Goal: Task Accomplishment & Management: Manage account settings

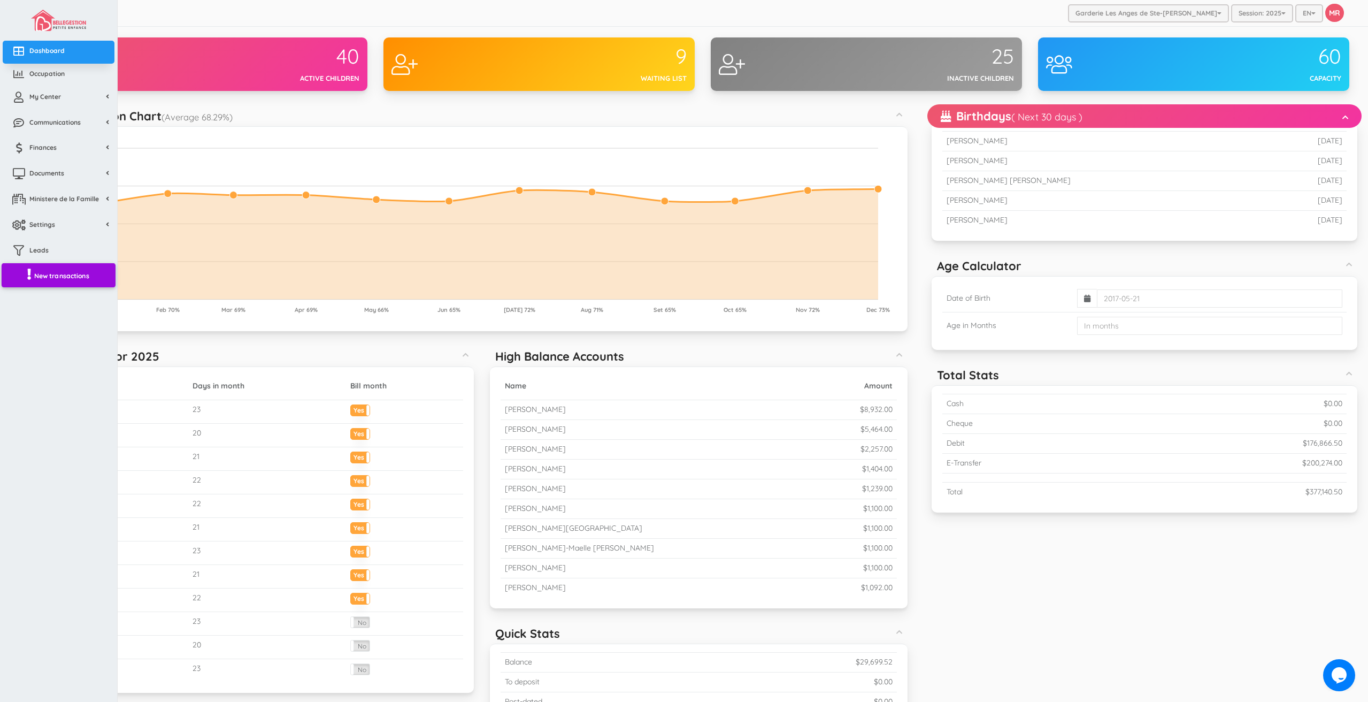
click at [56, 272] on span "New transactions" at bounding box center [61, 275] width 55 height 9
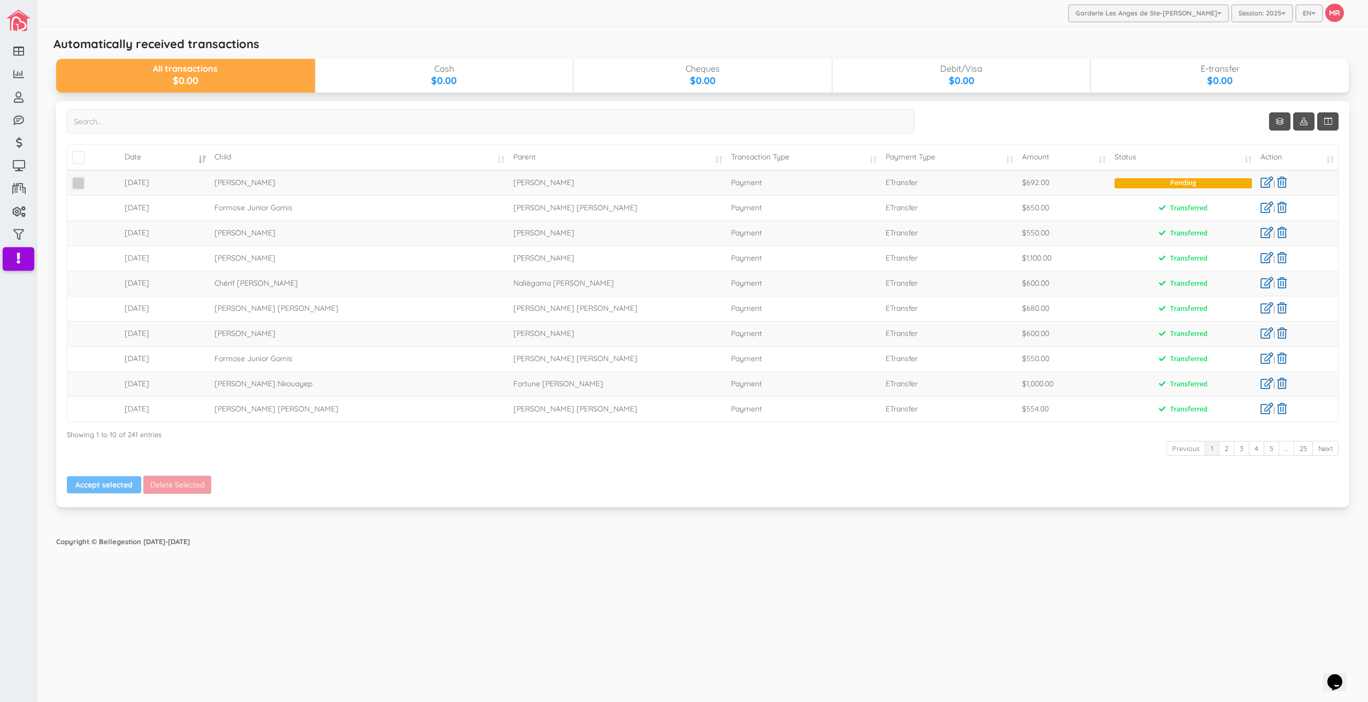
click at [76, 186] on span at bounding box center [78, 182] width 13 height 13
click at [90, 179] on input "checkbox" at bounding box center [90, 179] width 0 height 0
click at [103, 486] on button "Accept selected" at bounding box center [104, 484] width 74 height 17
click at [209, 243] on td "2025-09-15" at bounding box center [165, 232] width 90 height 25
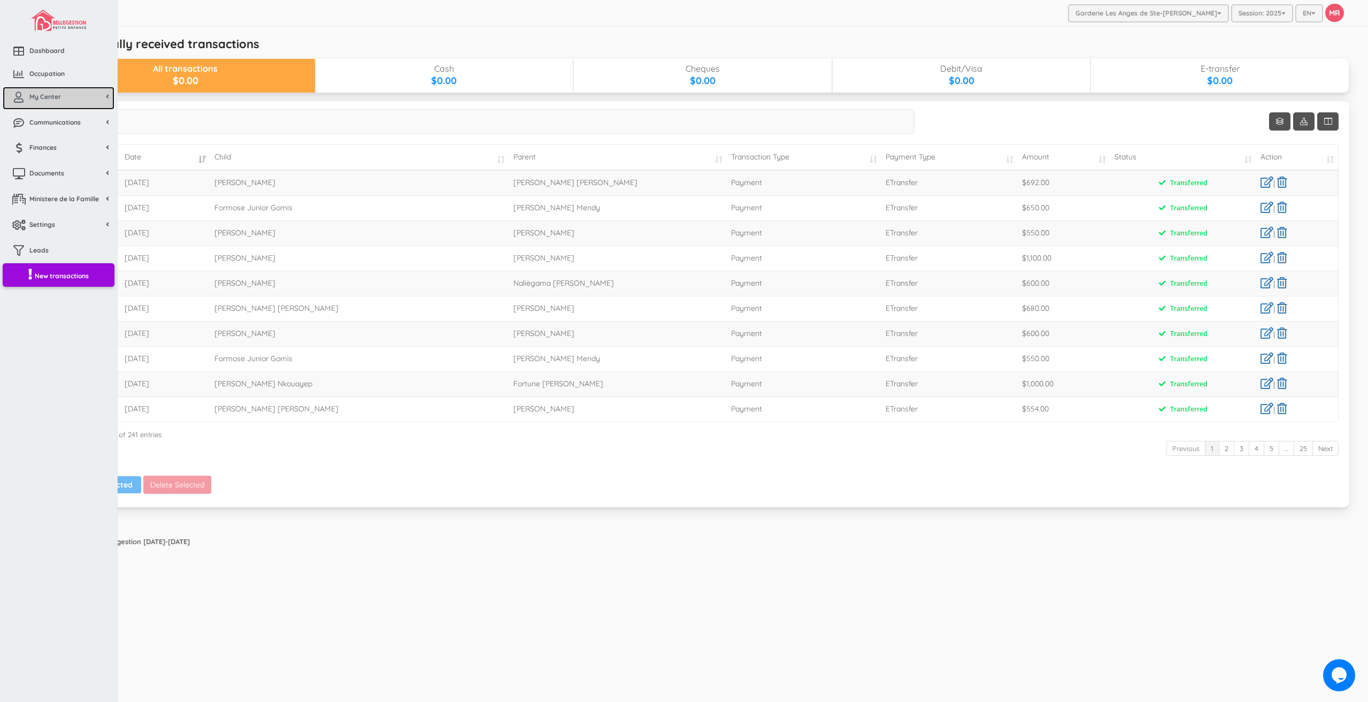
click at [35, 99] on span "My Center" at bounding box center [45, 96] width 32 height 9
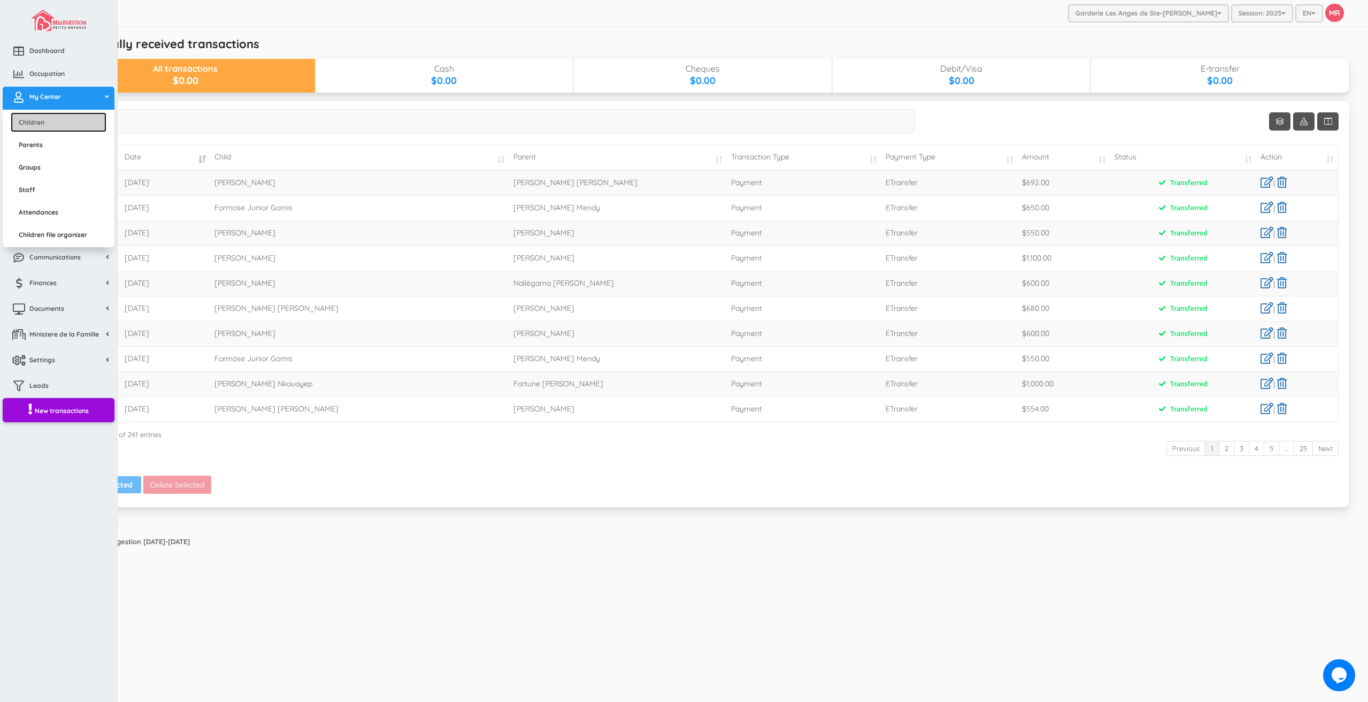
click at [40, 121] on link "Children" at bounding box center [59, 122] width 96 height 20
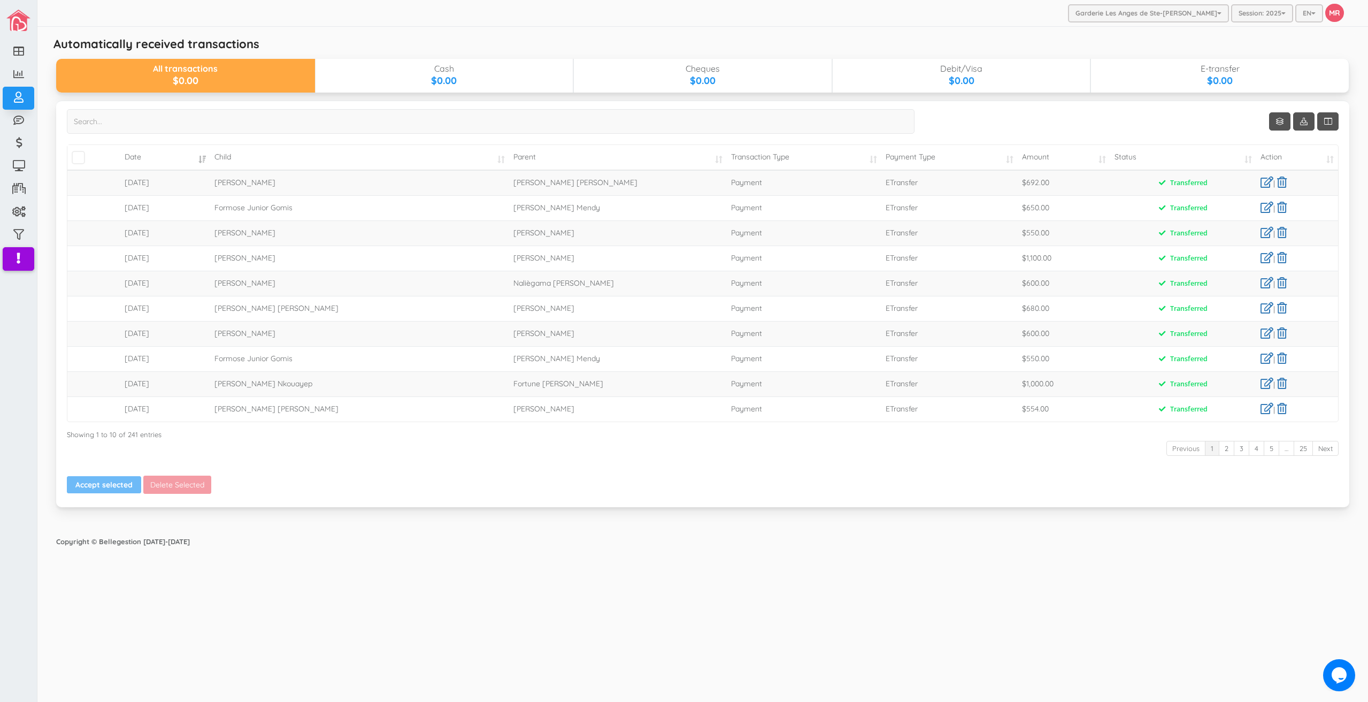
click at [964, 24] on div "Garderie Les Anges de Ste-Therese Garderie Les Anges de Ste-Therese Garderie Le…" at bounding box center [702, 13] width 1330 height 27
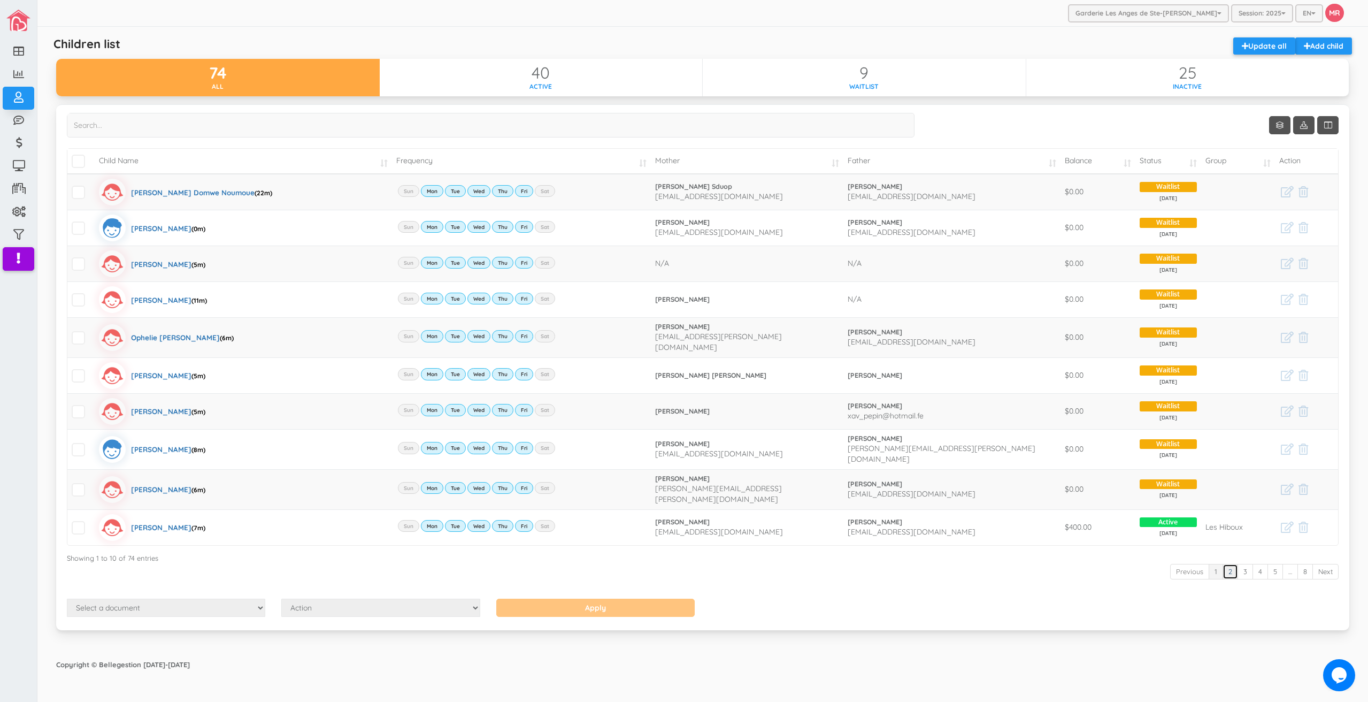
click at [1231, 566] on link "2" at bounding box center [1230, 572] width 16 height 16
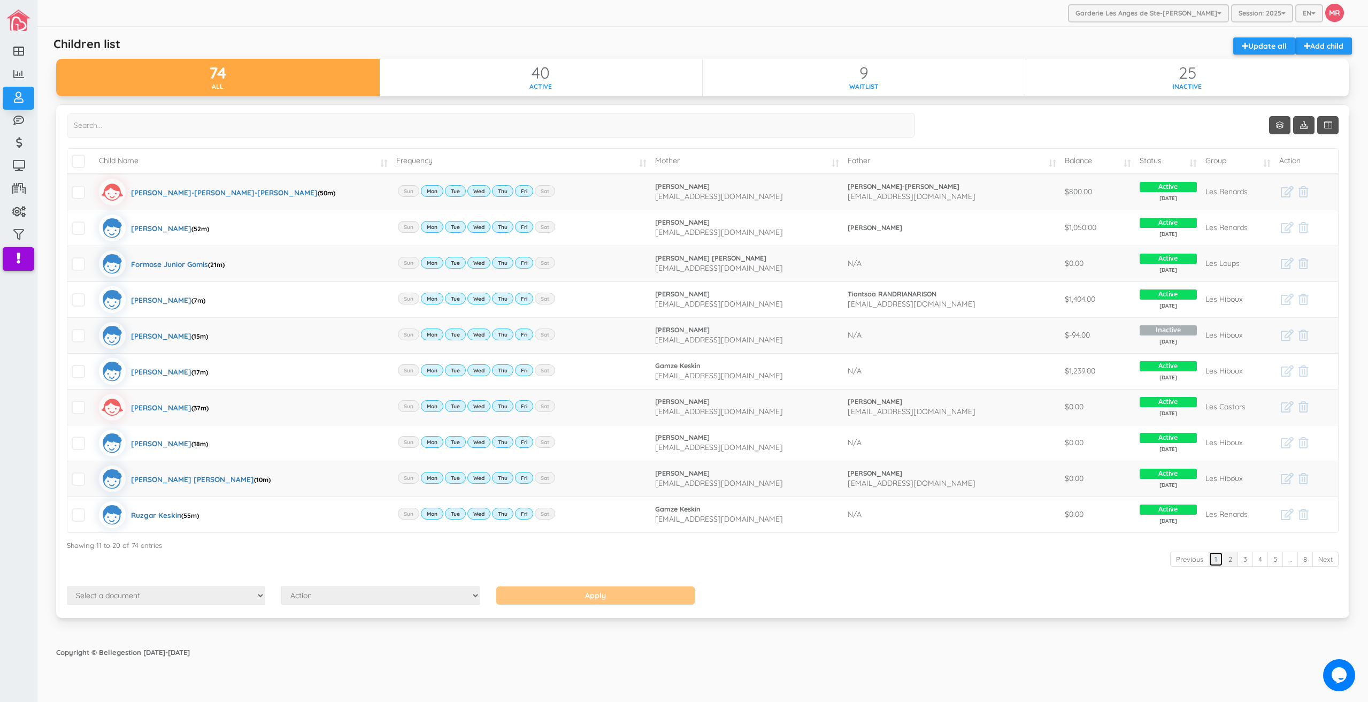
click at [1215, 558] on link "1" at bounding box center [1215, 559] width 14 height 16
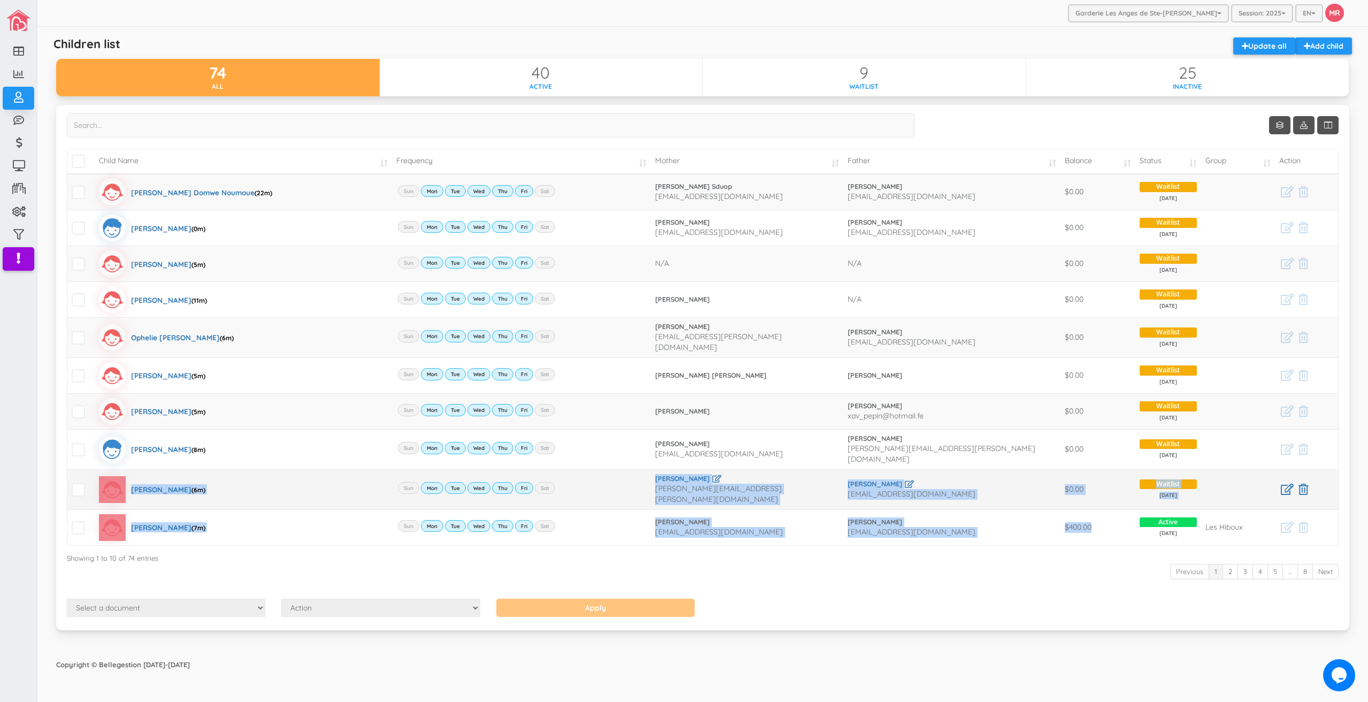
drag, startPoint x: 1107, startPoint y: 511, endPoint x: 93, endPoint y: 485, distance: 1014.7
click at [93, 485] on tbody at bounding box center [702, 359] width 1270 height 371
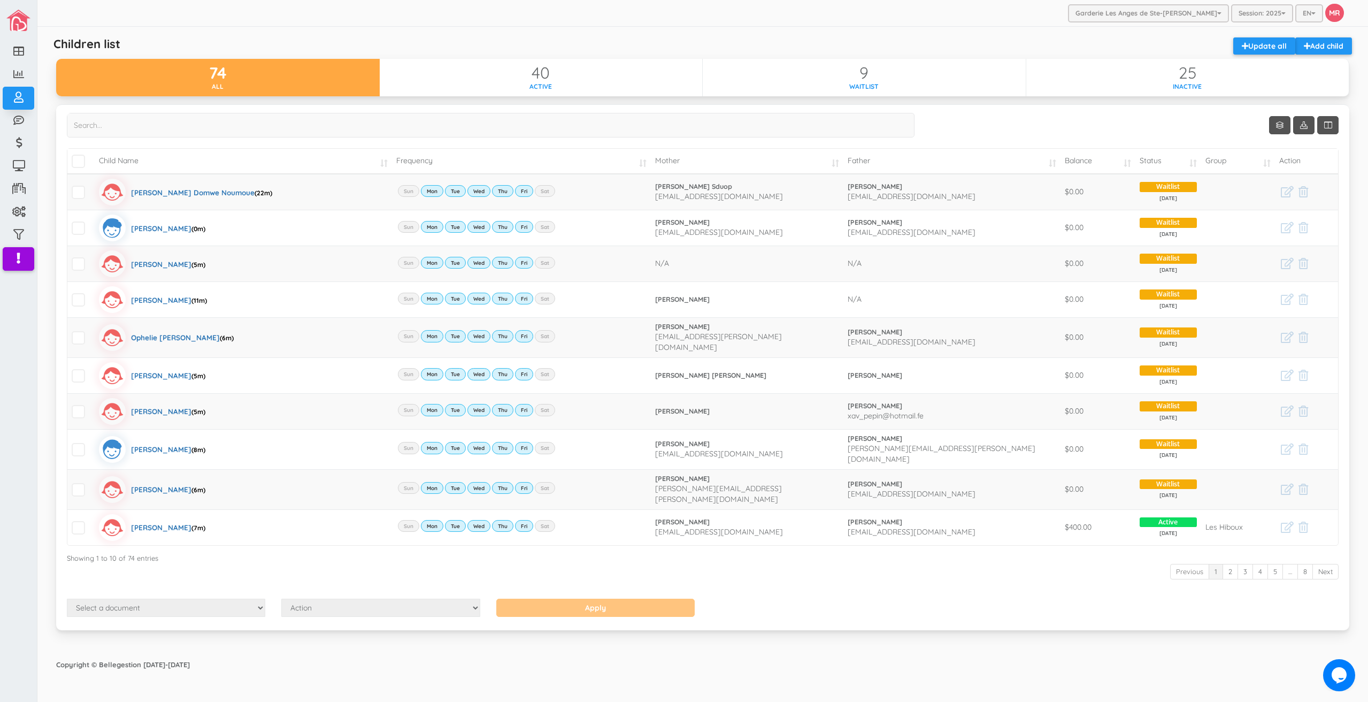
click at [942, 576] on div "Show 10 rows Child Name Frequency Mother Father Balance Status Group Action" at bounding box center [703, 356] width 1272 height 486
click at [1043, 119] on div "Show 10 rows Child Name Frequency Mother Father Balance Status Group Action" at bounding box center [703, 356] width 1272 height 486
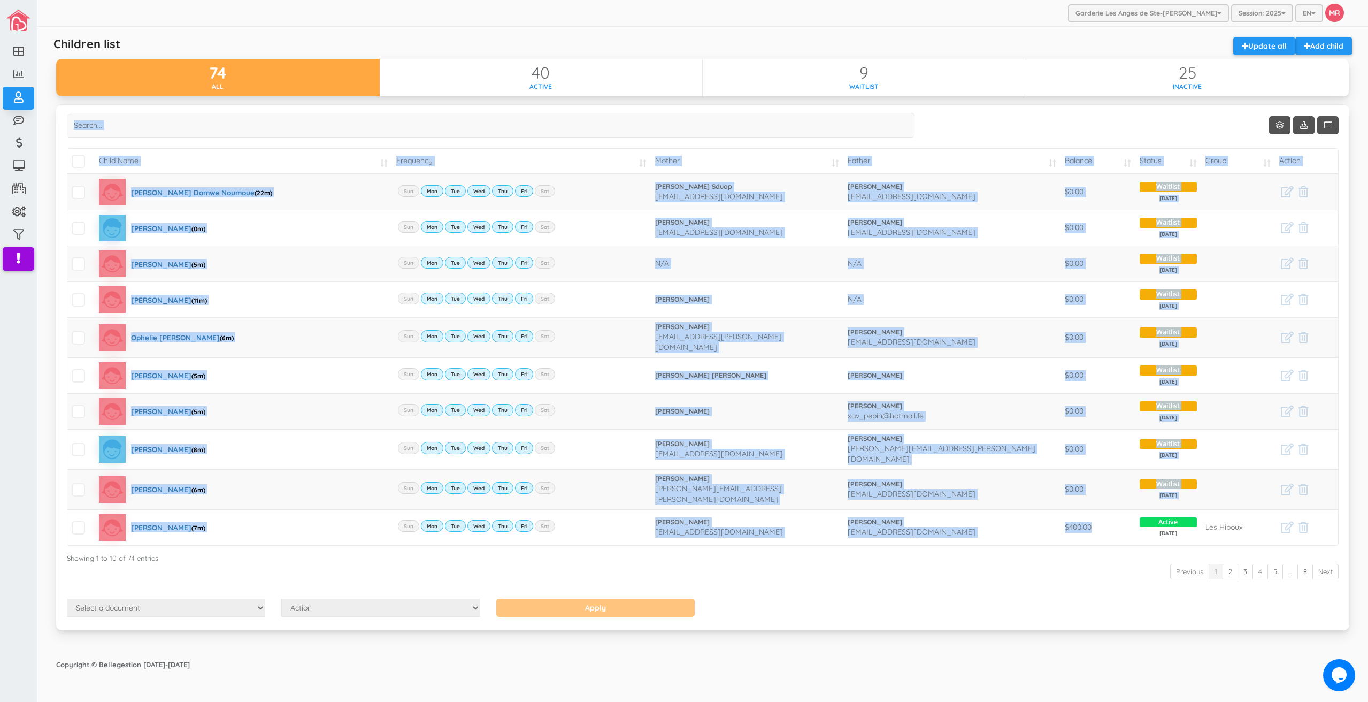
drag, startPoint x: 1103, startPoint y: 522, endPoint x: 64, endPoint y: 152, distance: 1102.2
click at [64, 152] on div "Show Columns Child Name Email Frequency Mother Father Appartment House Number S…" at bounding box center [702, 367] width 1293 height 526
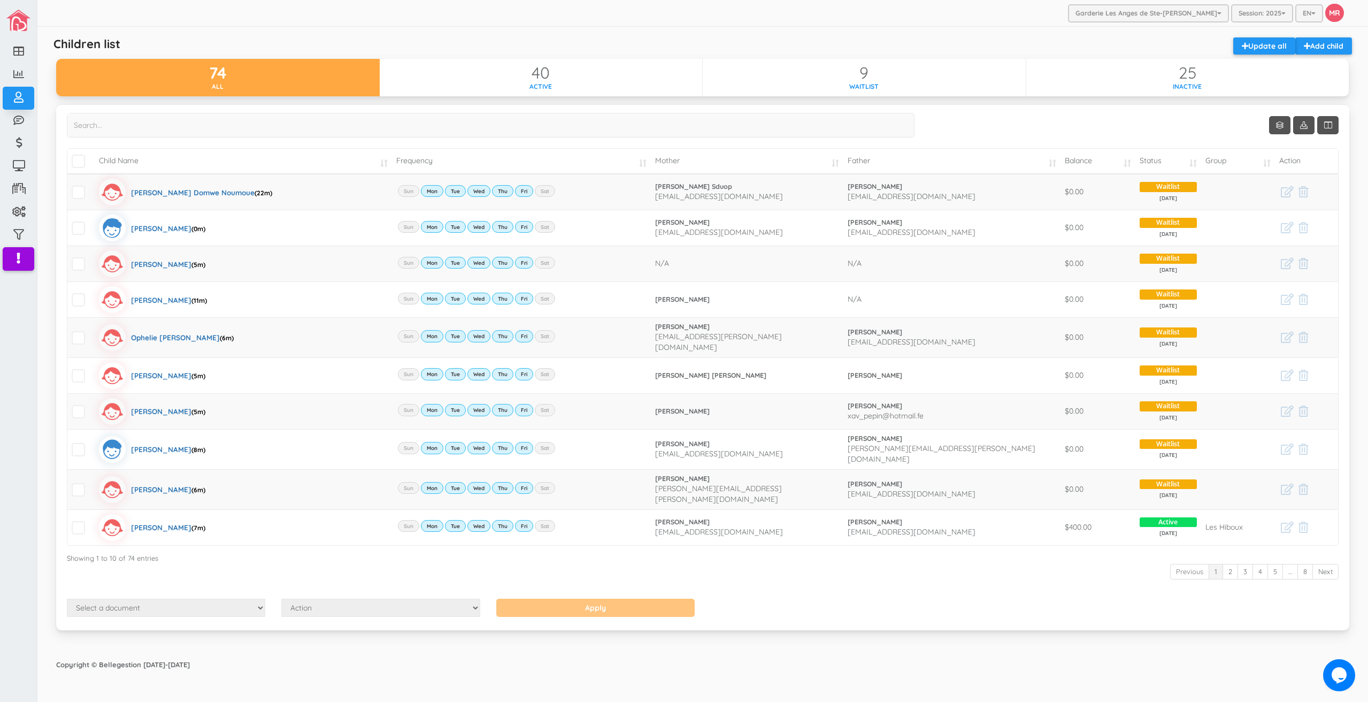
click at [1183, 598] on div "Select a document Account Statement Pay Plan Dual Pay Plan Action Send Email Vi…" at bounding box center [703, 608] width 1288 height 21
click at [1218, 564] on link "1" at bounding box center [1215, 572] width 14 height 16
click at [1211, 564] on link "1" at bounding box center [1215, 572] width 14 height 16
click at [1208, 582] on div "Show 10 rows Child Name Frequency Mother Father Balance Status Group Action" at bounding box center [703, 356] width 1272 height 486
click at [1229, 564] on link "2" at bounding box center [1230, 572] width 16 height 16
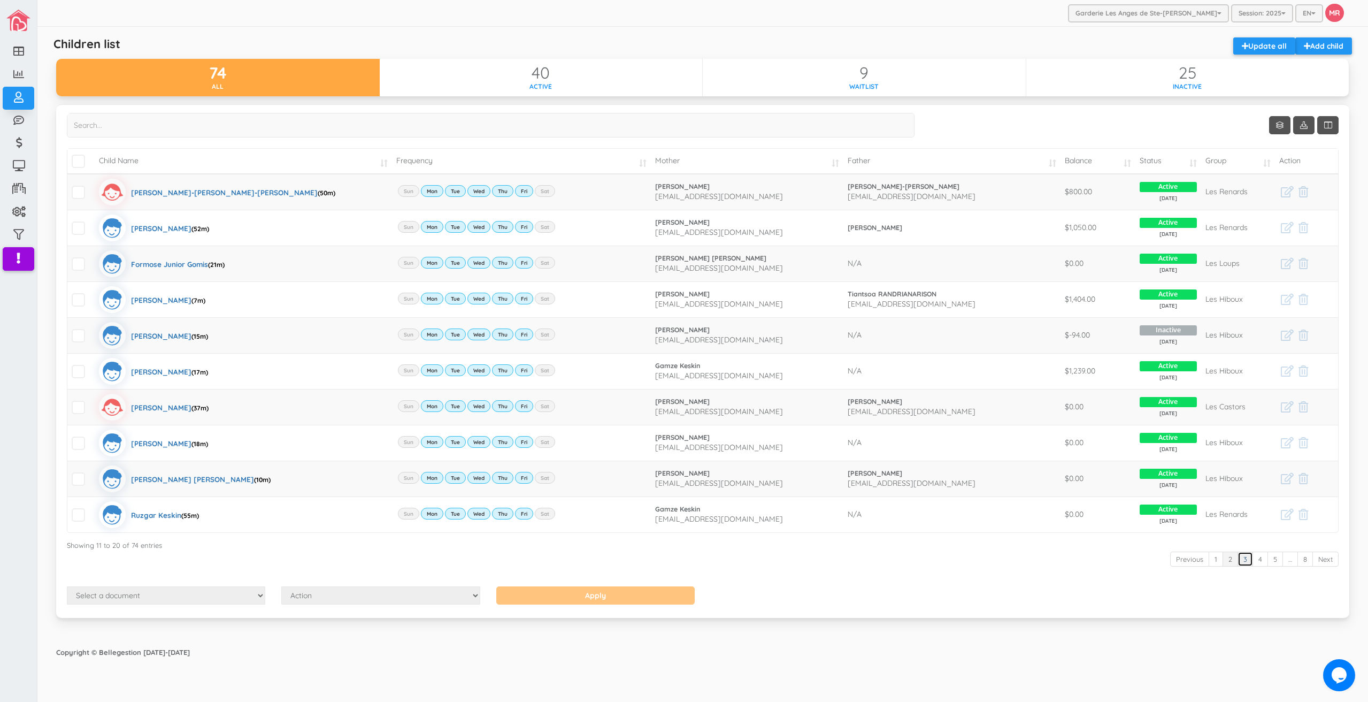
click at [1245, 564] on link "3" at bounding box center [1245, 559] width 16 height 16
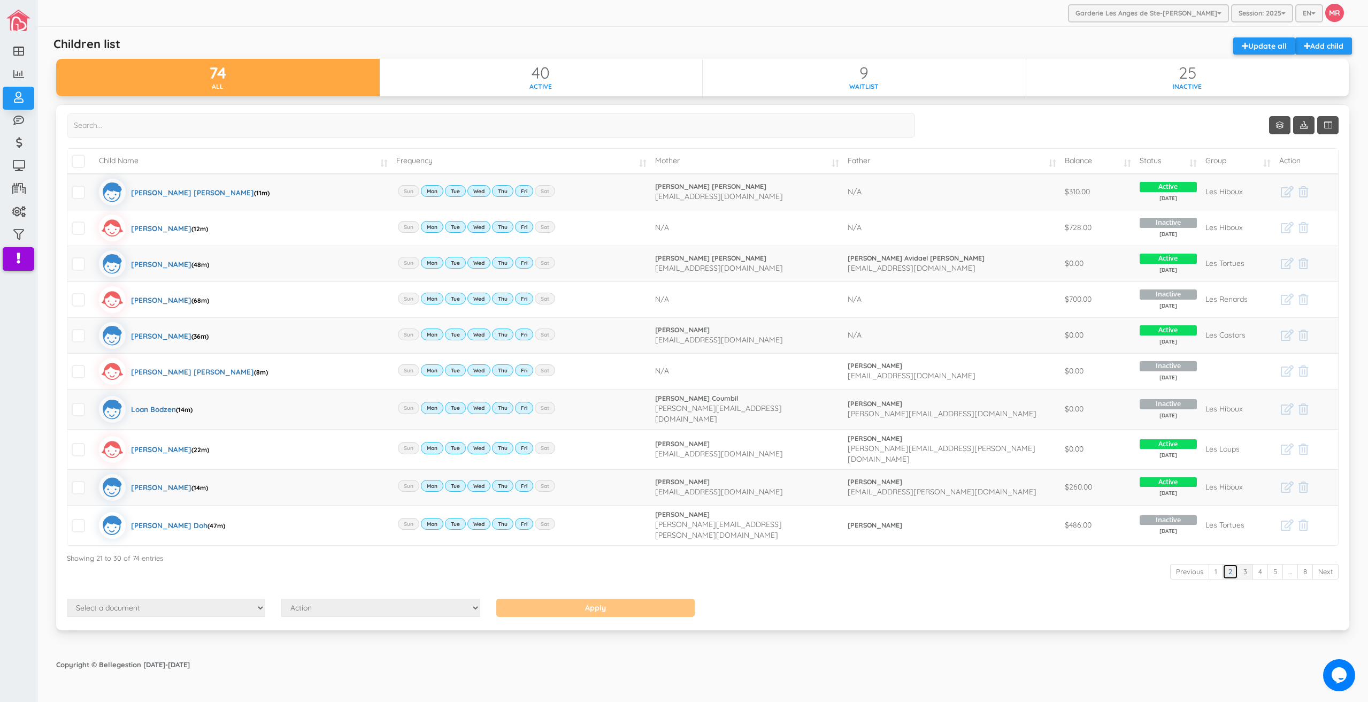
click at [1227, 564] on link "2" at bounding box center [1230, 572] width 16 height 16
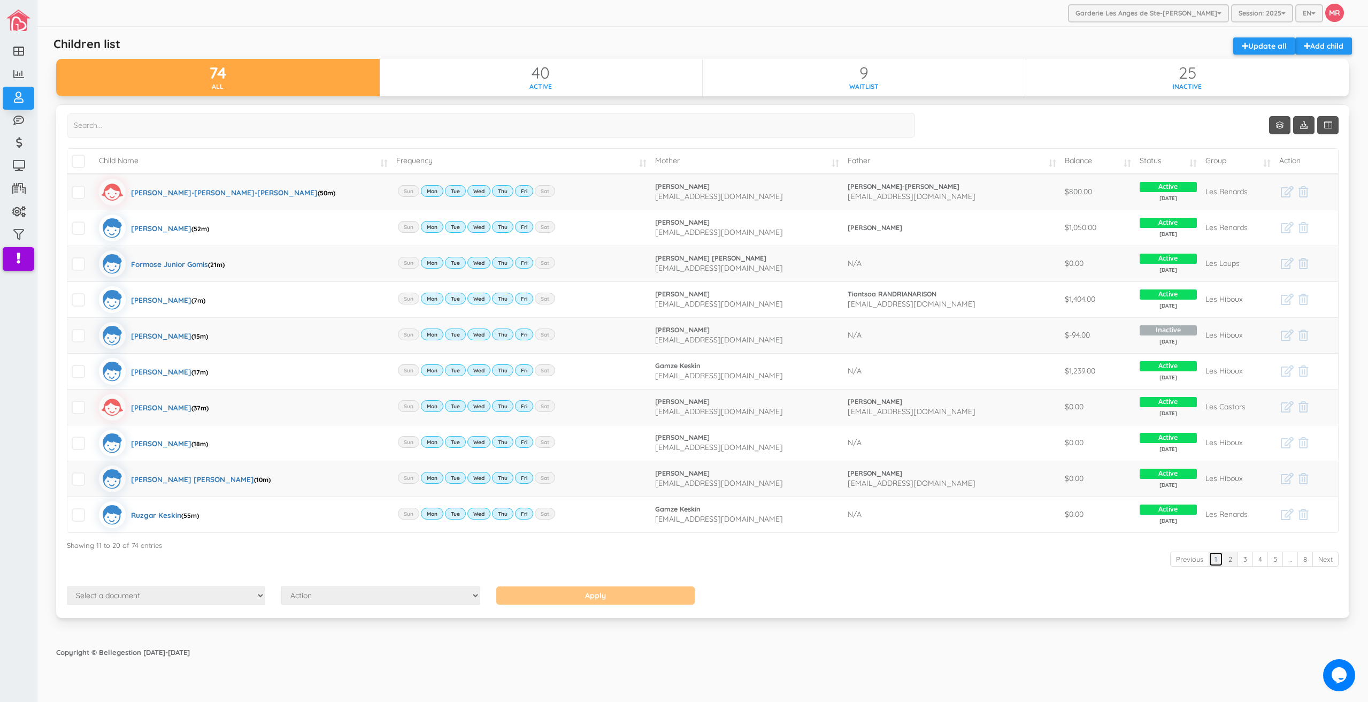
click at [1212, 561] on link "1" at bounding box center [1215, 559] width 14 height 16
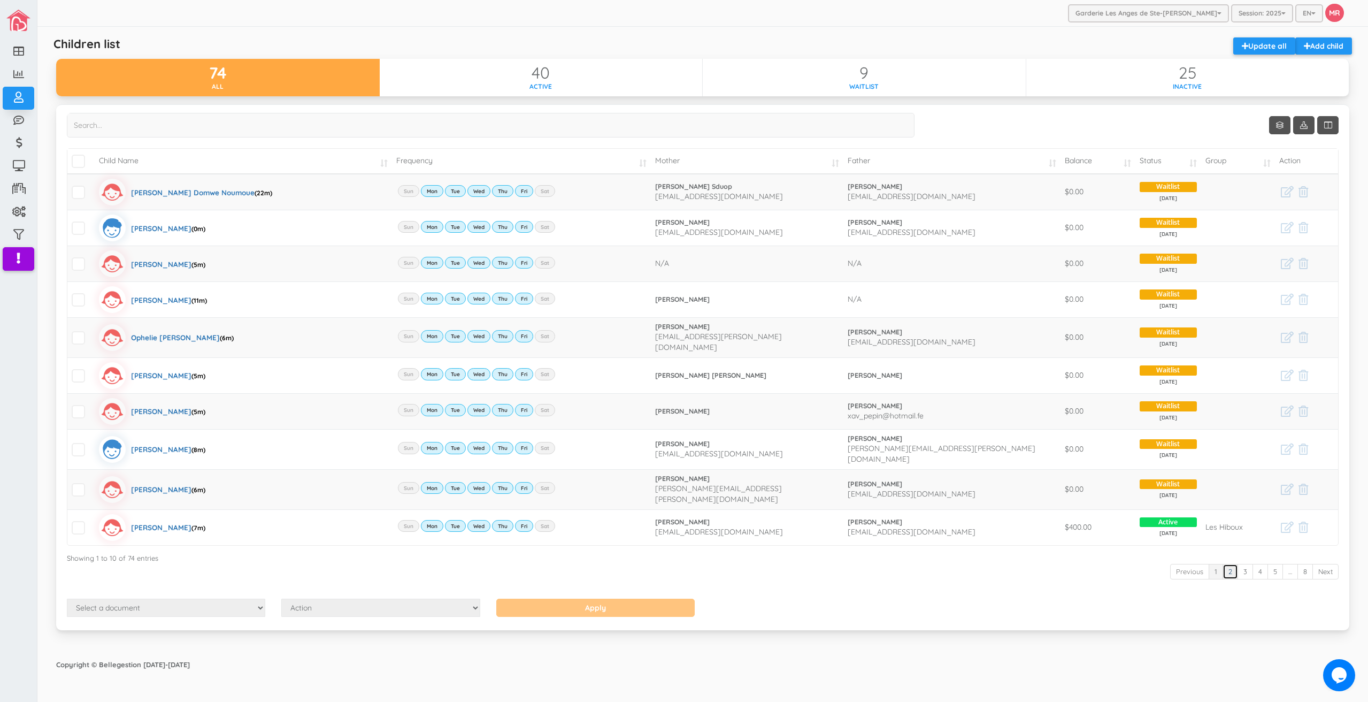
click at [1234, 564] on link "2" at bounding box center [1230, 572] width 16 height 16
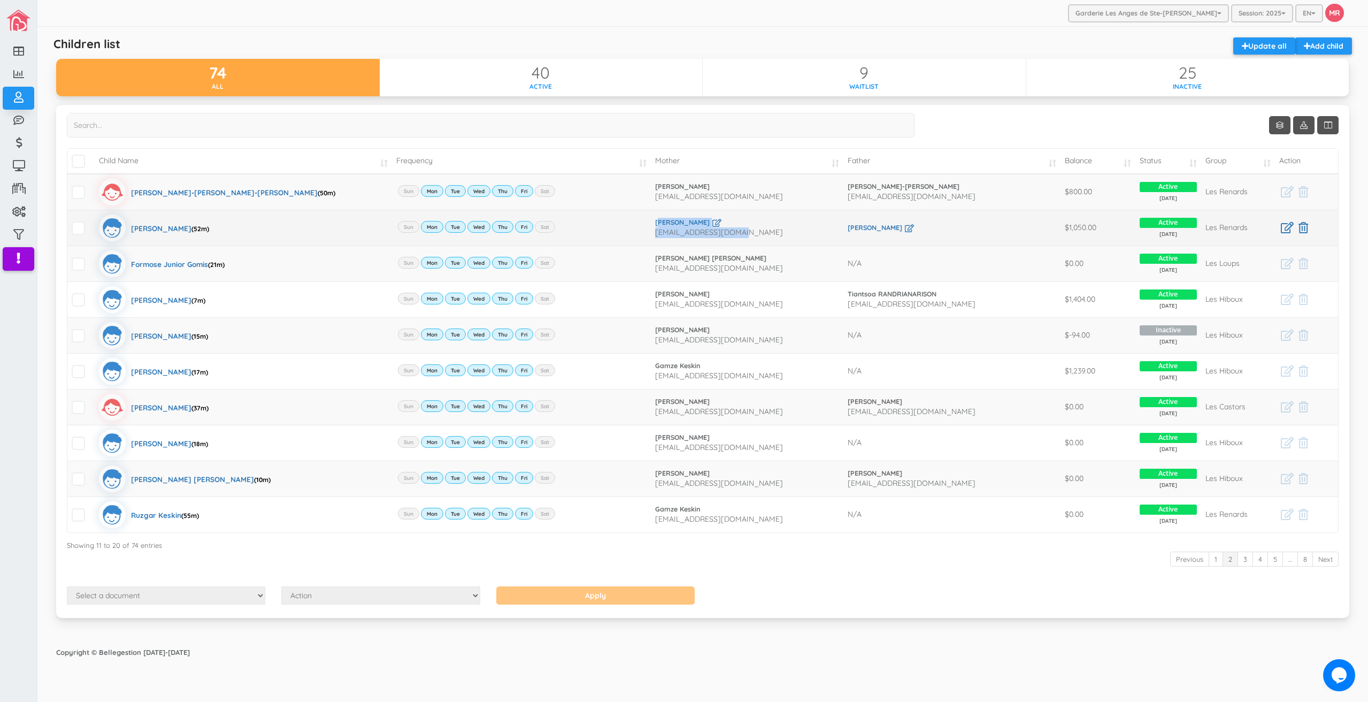
drag, startPoint x: 742, startPoint y: 231, endPoint x: 649, endPoint y: 234, distance: 93.1
click at [649, 234] on tr "James Connor Richie (52m) Sun Mon Tue Wed Thu Fri Sat Cindy Lauzon cindy20011@o…" at bounding box center [702, 228] width 1270 height 36
drag, startPoint x: 649, startPoint y: 234, endPoint x: 670, endPoint y: 231, distance: 21.1
click at [670, 231] on tr "James Connor Richie (52m) Sun Mon Tue Wed Thu Fri Sat Cindy Lauzon cindy20011@o…" at bounding box center [702, 228] width 1270 height 36
click at [676, 234] on span "cindy20011@outlook.fr" at bounding box center [719, 232] width 128 height 10
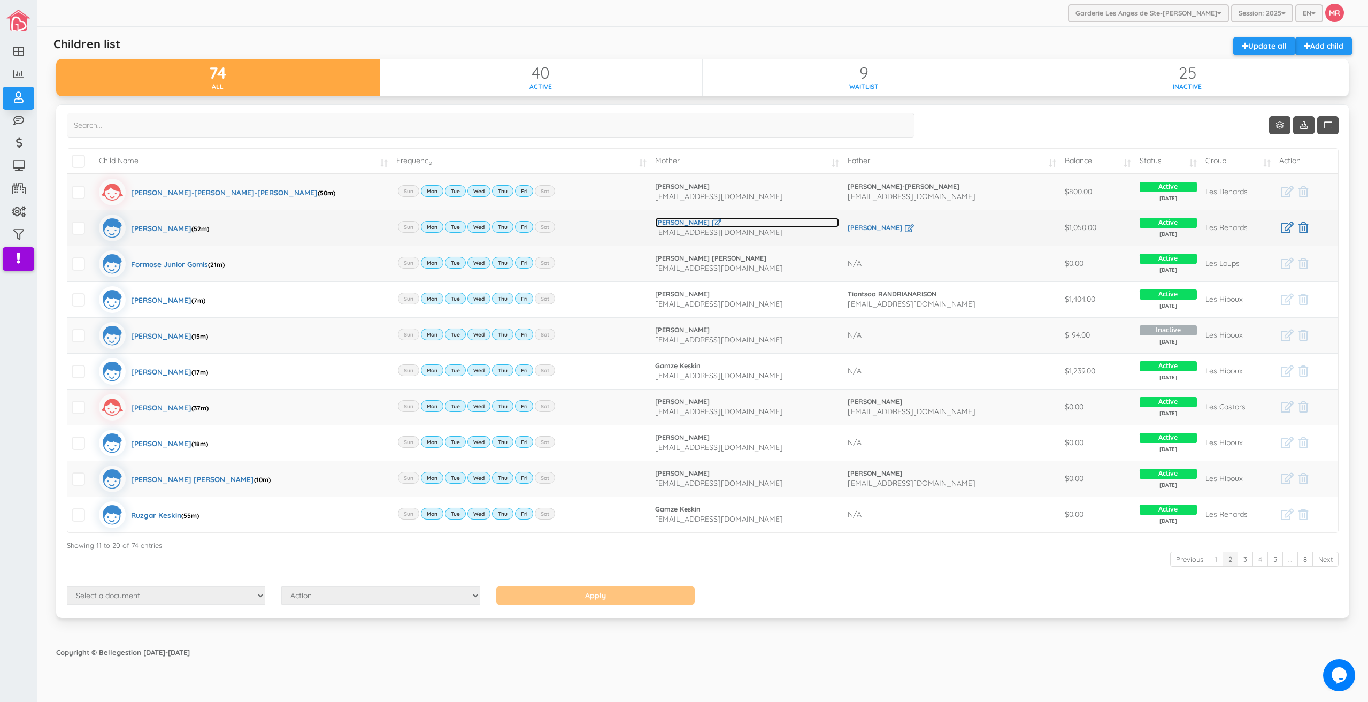
click at [669, 221] on link "[PERSON_NAME]" at bounding box center [747, 223] width 184 height 10
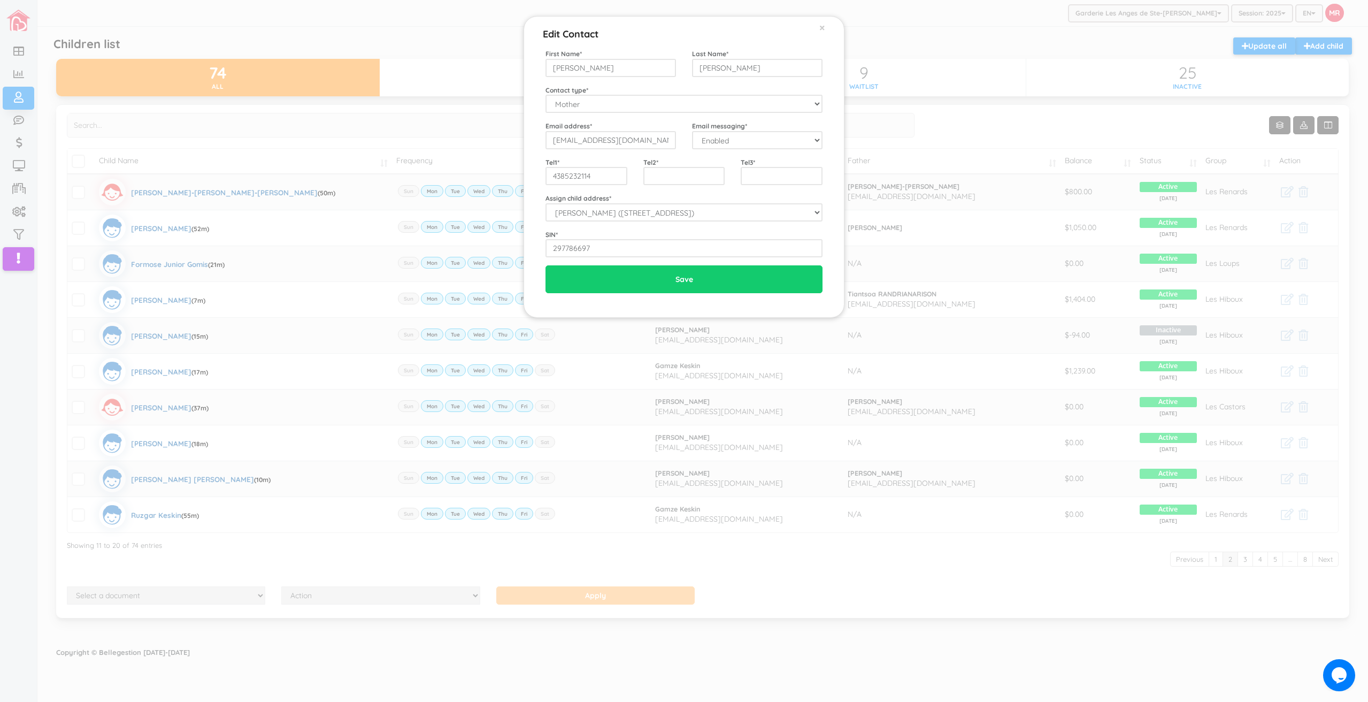
click at [625, 369] on div "Edit Contact × Close First Name * Cindy Last Name * Lauzon Contact type * Mothe…" at bounding box center [684, 351] width 1368 height 702
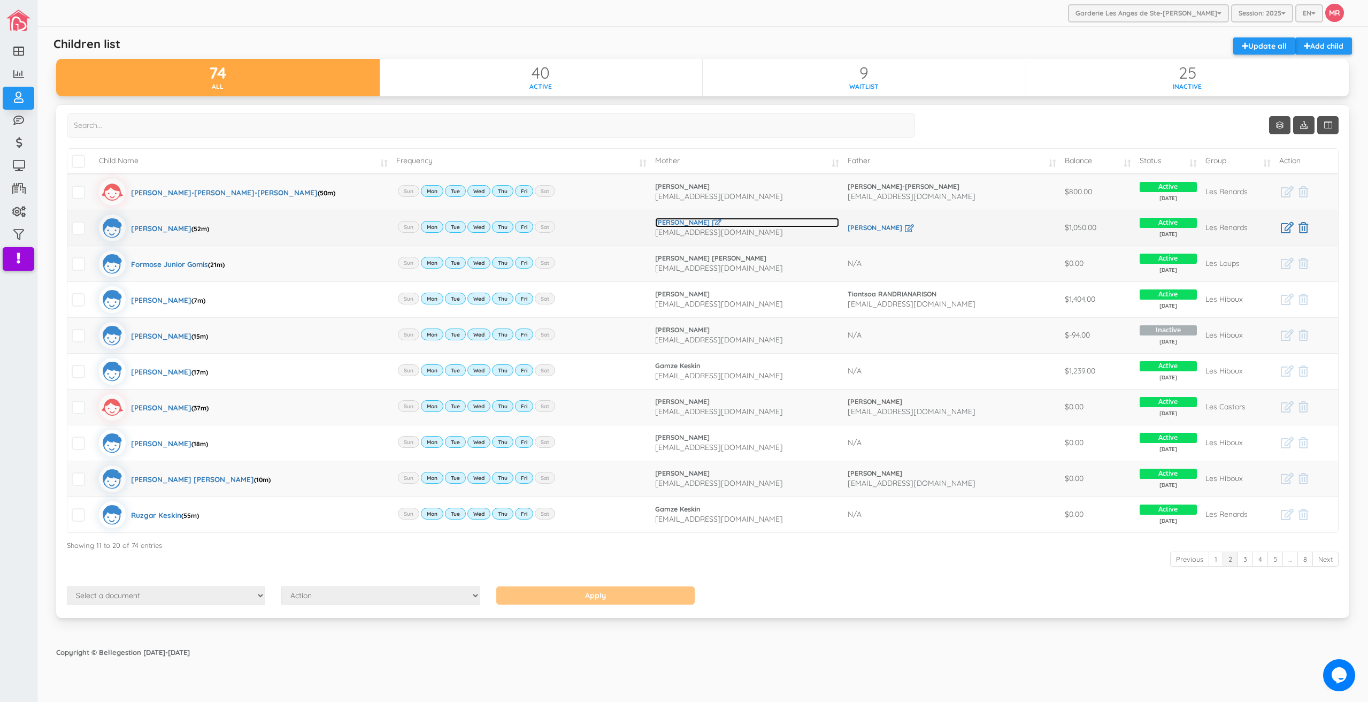
click at [673, 221] on link "[PERSON_NAME]" at bounding box center [747, 223] width 184 height 10
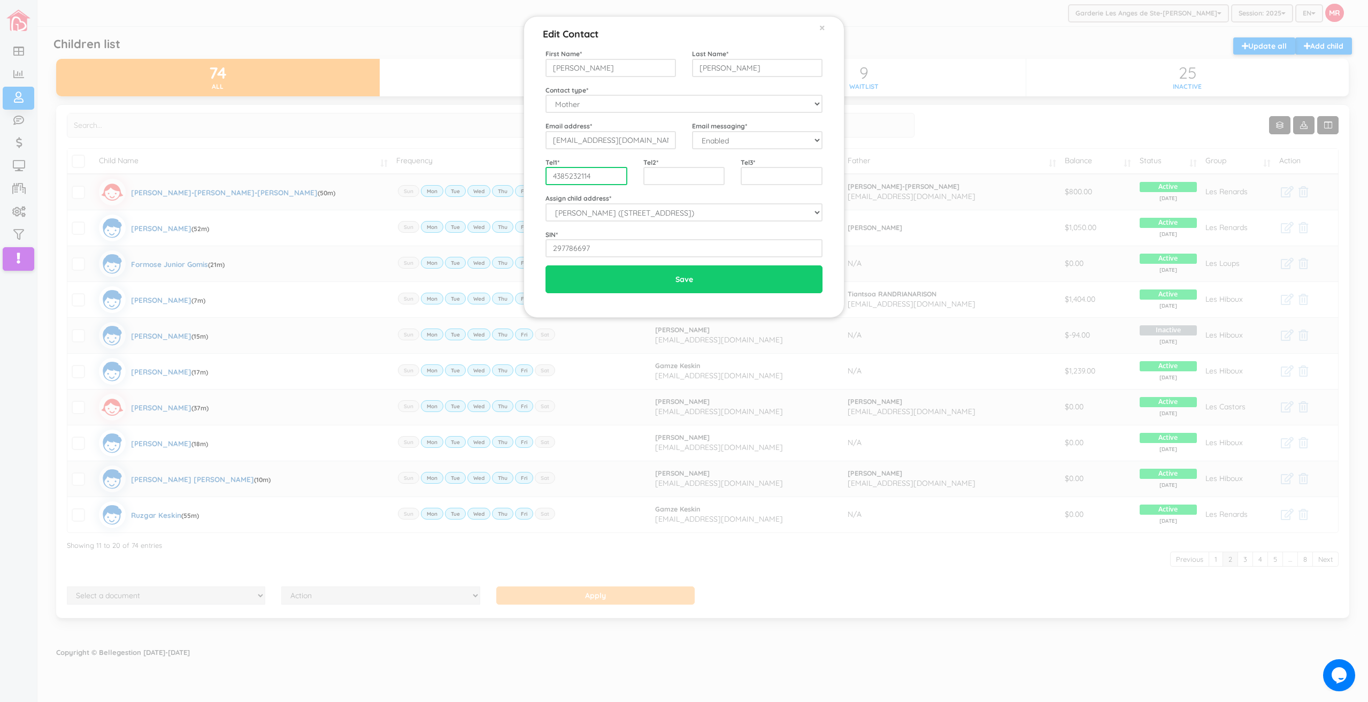
drag, startPoint x: 566, startPoint y: 176, endPoint x: 577, endPoint y: 174, distance: 10.9
click at [577, 174] on input "4385232114" at bounding box center [586, 176] width 82 height 18
click at [752, 402] on div "Edit Contact × Close First Name * Cindy Last Name * Lauzon Contact type * Mothe…" at bounding box center [684, 351] width 1368 height 702
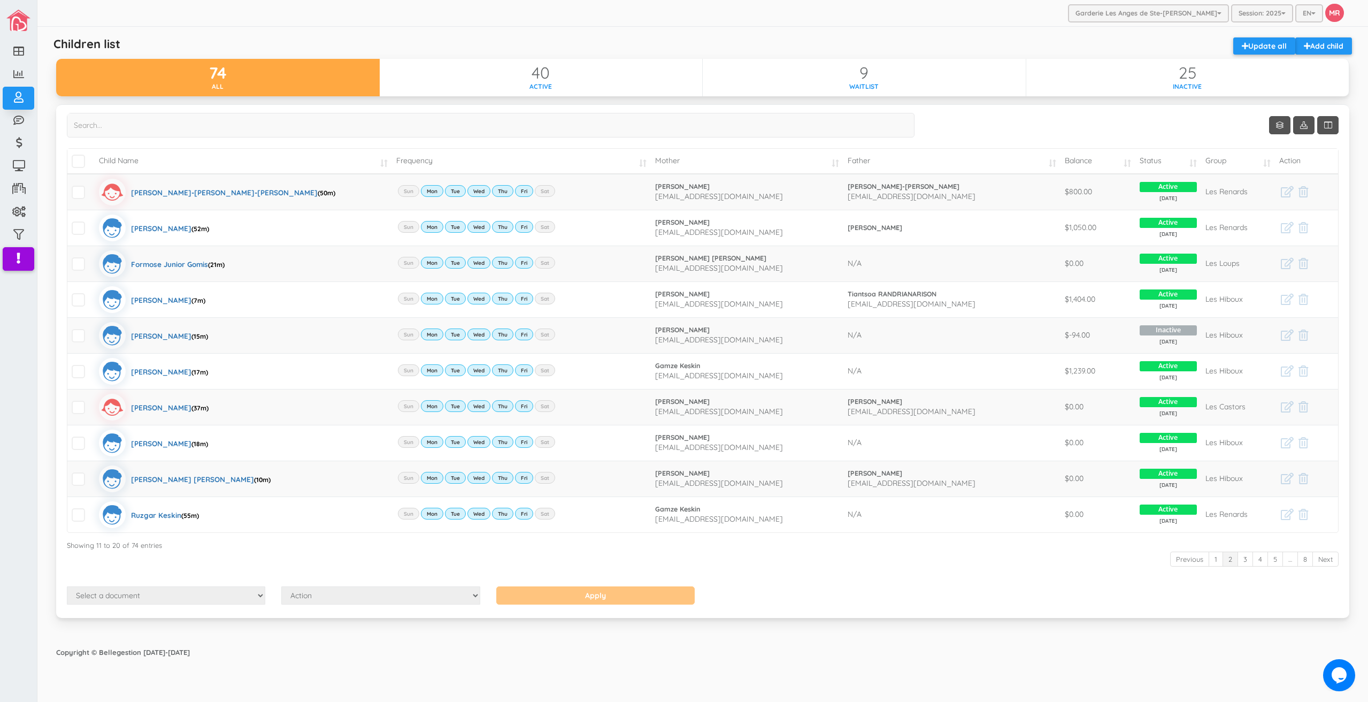
drag, startPoint x: 932, startPoint y: 598, endPoint x: 1200, endPoint y: 594, distance: 268.4
click at [934, 598] on div "Select a document Account Statement Pay Plan Dual Pay Plan Action Send Email Vi…" at bounding box center [703, 596] width 1288 height 21
click at [868, 561] on div "Previous 1 2 3 4 5 … 8 Next" at bounding box center [703, 560] width 1272 height 20
click at [1008, 35] on div "Children list Add child Update all 74 All 40 Active 9 Waitlist 25 Inactive Show…" at bounding box center [703, 334] width 1304 height 604
click at [1088, 620] on div "Show Columns Child Name Email Frequency Mother Father Appartment House Number S…" at bounding box center [702, 367] width 1309 height 527
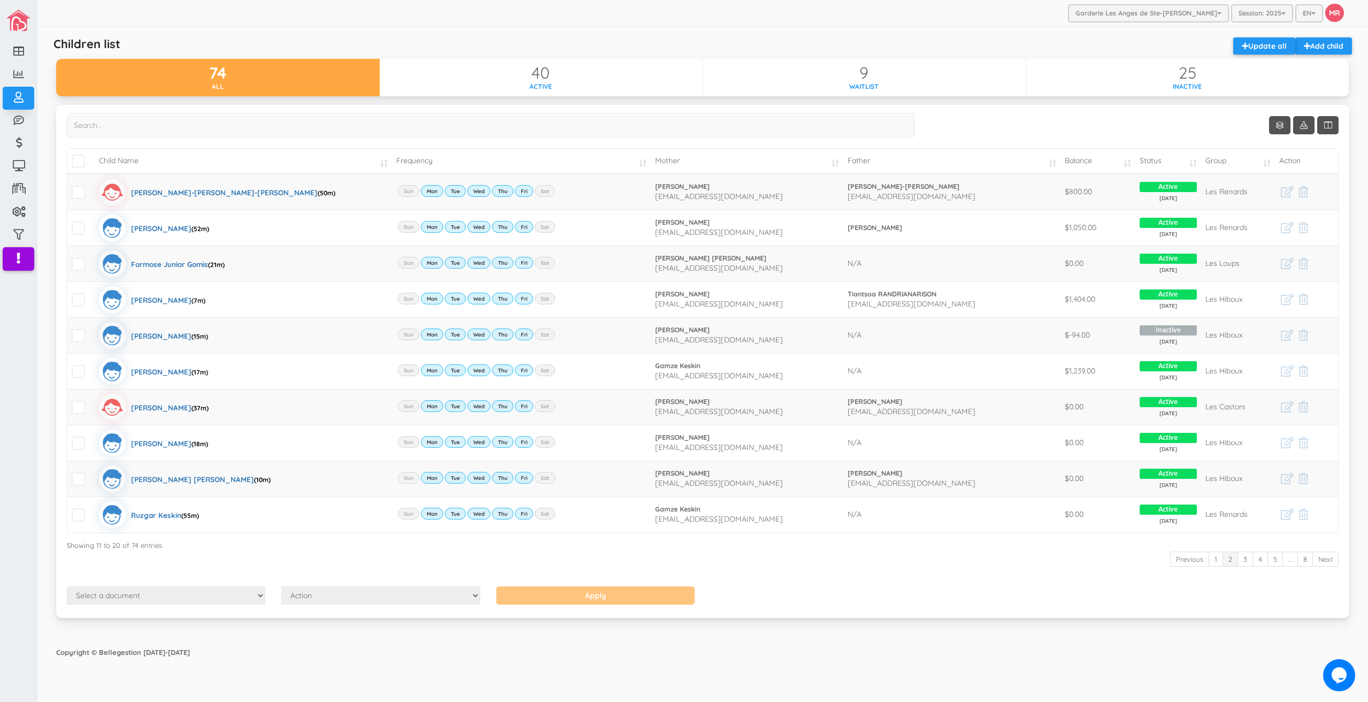
click at [933, 23] on div "Garderie Les Anges de Ste-Therese Garderie Les Anges de Ste-Therese Garderie Le…" at bounding box center [702, 13] width 1330 height 27
click at [1220, 560] on link "1" at bounding box center [1215, 559] width 14 height 16
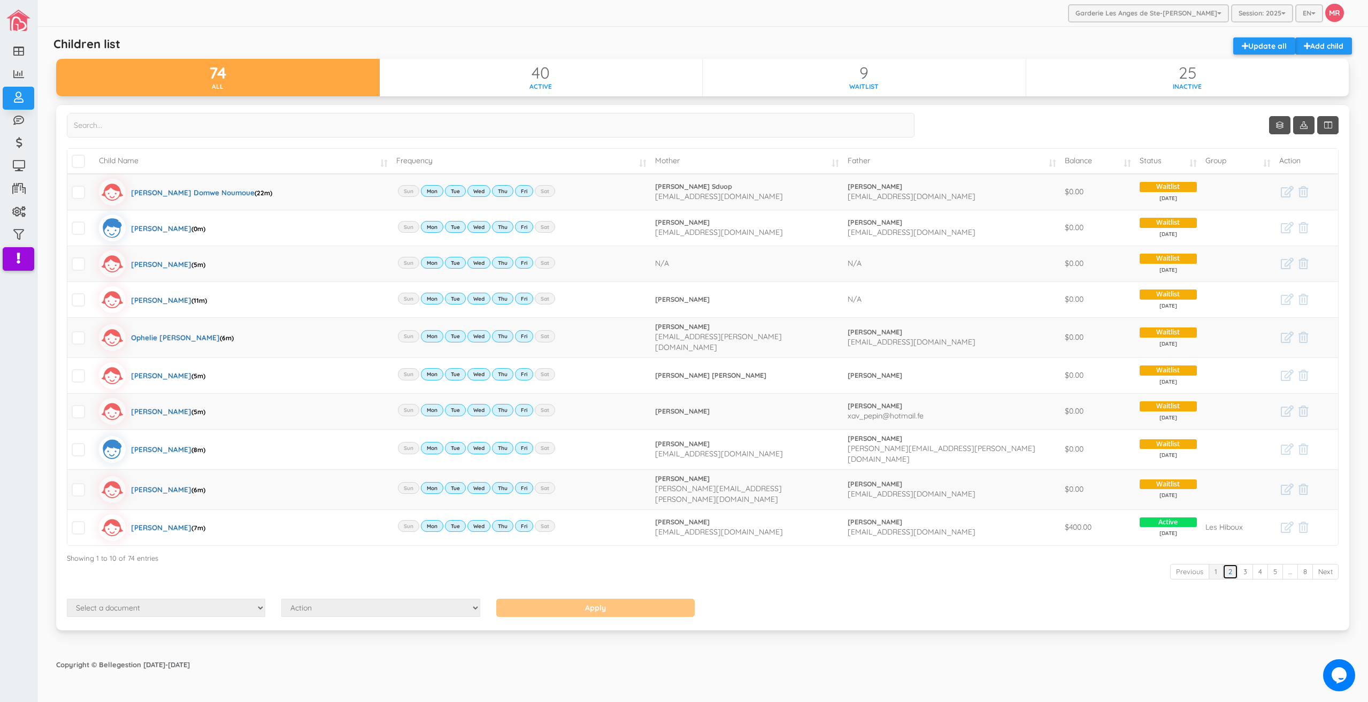
click at [1228, 564] on link "2" at bounding box center [1230, 572] width 16 height 16
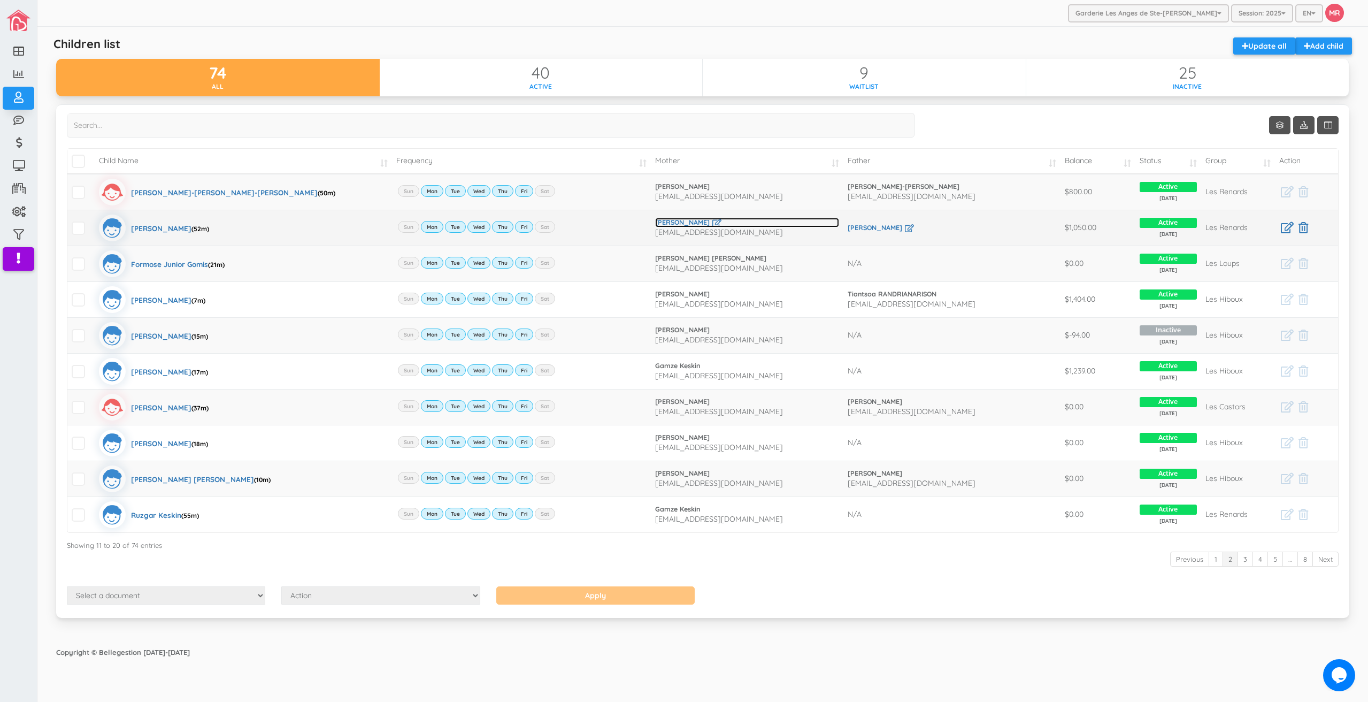
click at [680, 225] on link "[PERSON_NAME]" at bounding box center [747, 223] width 184 height 10
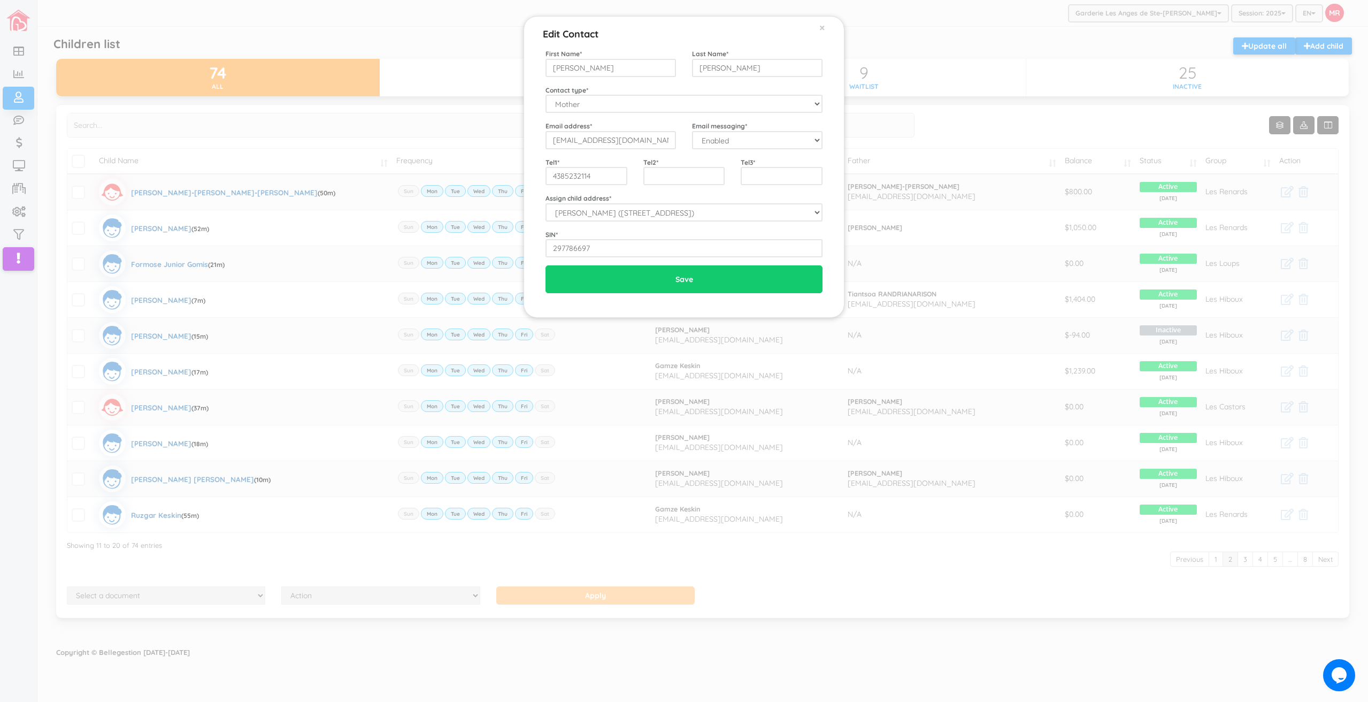
click at [875, 439] on div "Edit Contact × Close First Name * Cindy Last Name * Lauzon Contact type * Mothe…" at bounding box center [684, 351] width 1368 height 702
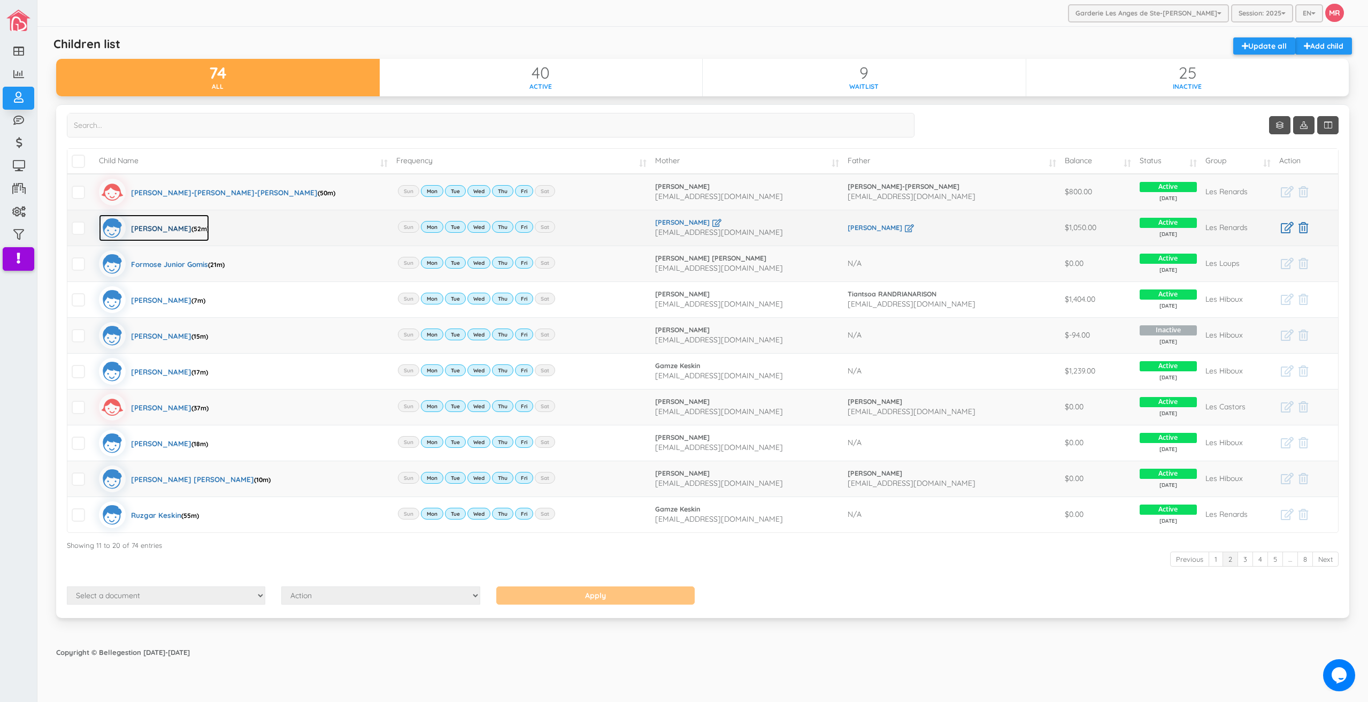
click at [158, 225] on div "James Connor Richie (52m)" at bounding box center [170, 227] width 78 height 27
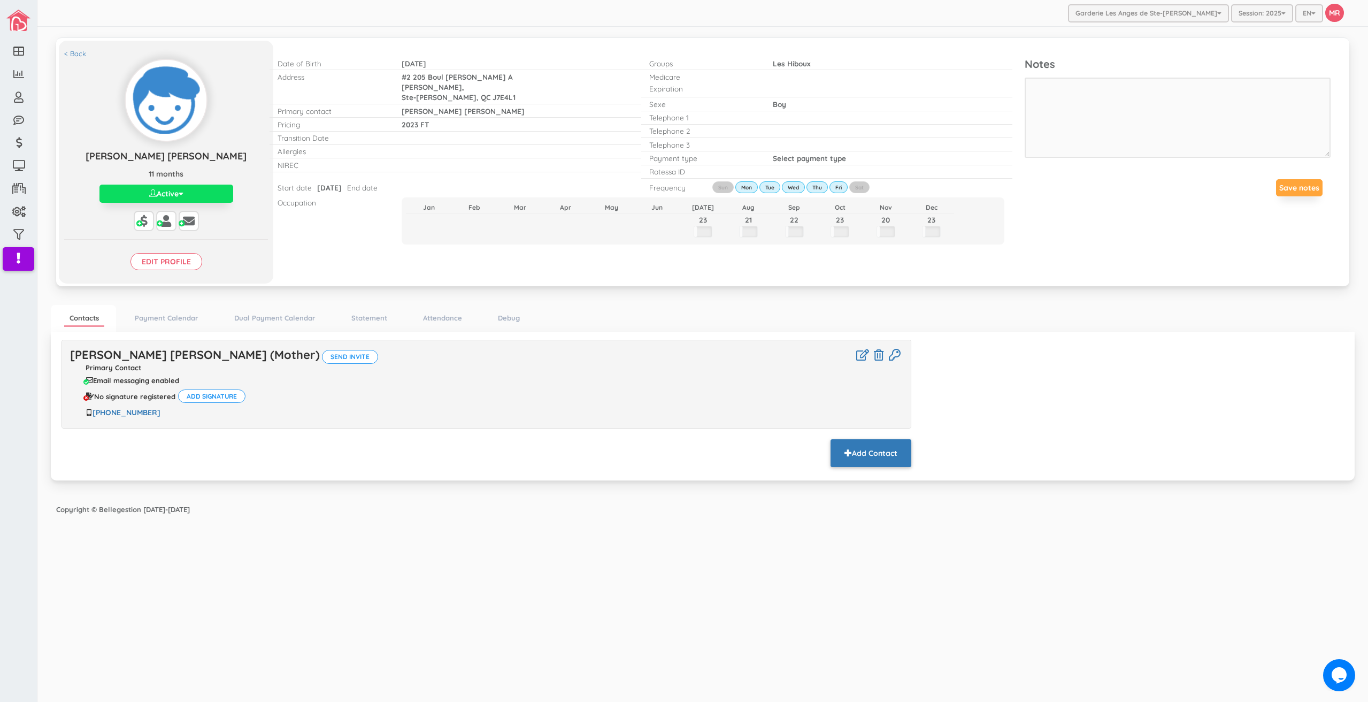
click at [895, 449] on button "Add Contact" at bounding box center [870, 453] width 81 height 28
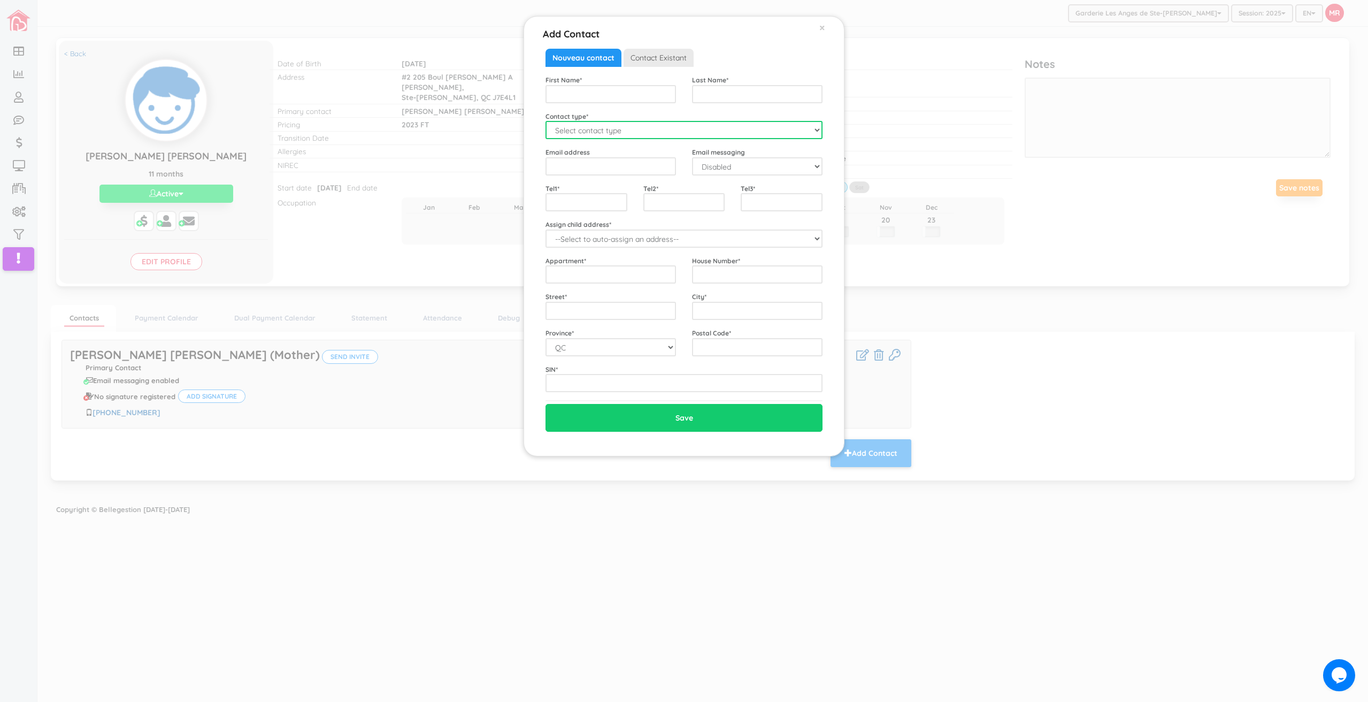
drag, startPoint x: 612, startPoint y: 127, endPoint x: 608, endPoint y: 133, distance: 6.8
click at [612, 128] on select "Select contact type Mother Father Emergency" at bounding box center [683, 130] width 277 height 18
select select "Father"
click at [545, 121] on select "Select contact type Mother Father Emergency" at bounding box center [683, 130] width 277 height 18
click at [594, 105] on div "First Name * Last Name * Contact type * Select contact type Mother Father Emerg…" at bounding box center [683, 233] width 277 height 317
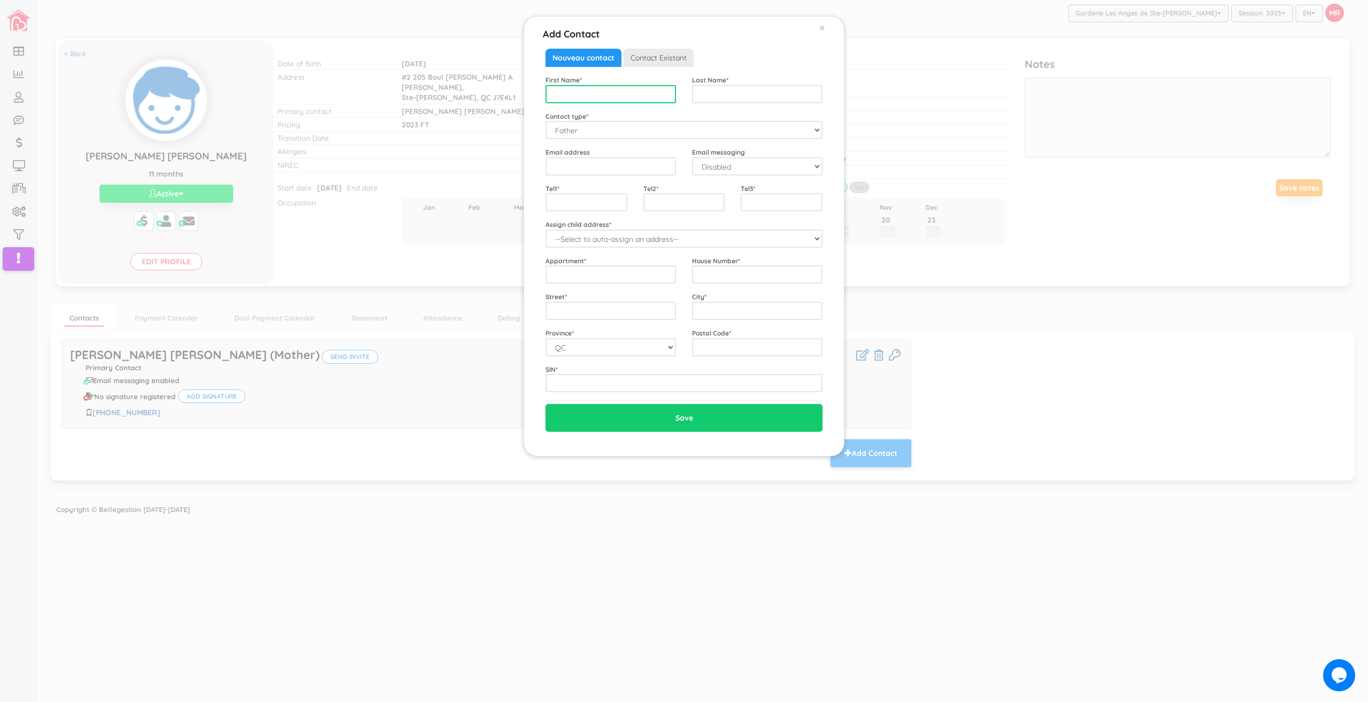
click at [592, 94] on input "text" at bounding box center [610, 94] width 130 height 18
type input "Jose Luis"
type input "Buitron Blancas"
click at [740, 168] on select "Disabled Enabled" at bounding box center [757, 166] width 130 height 18
select select "1"
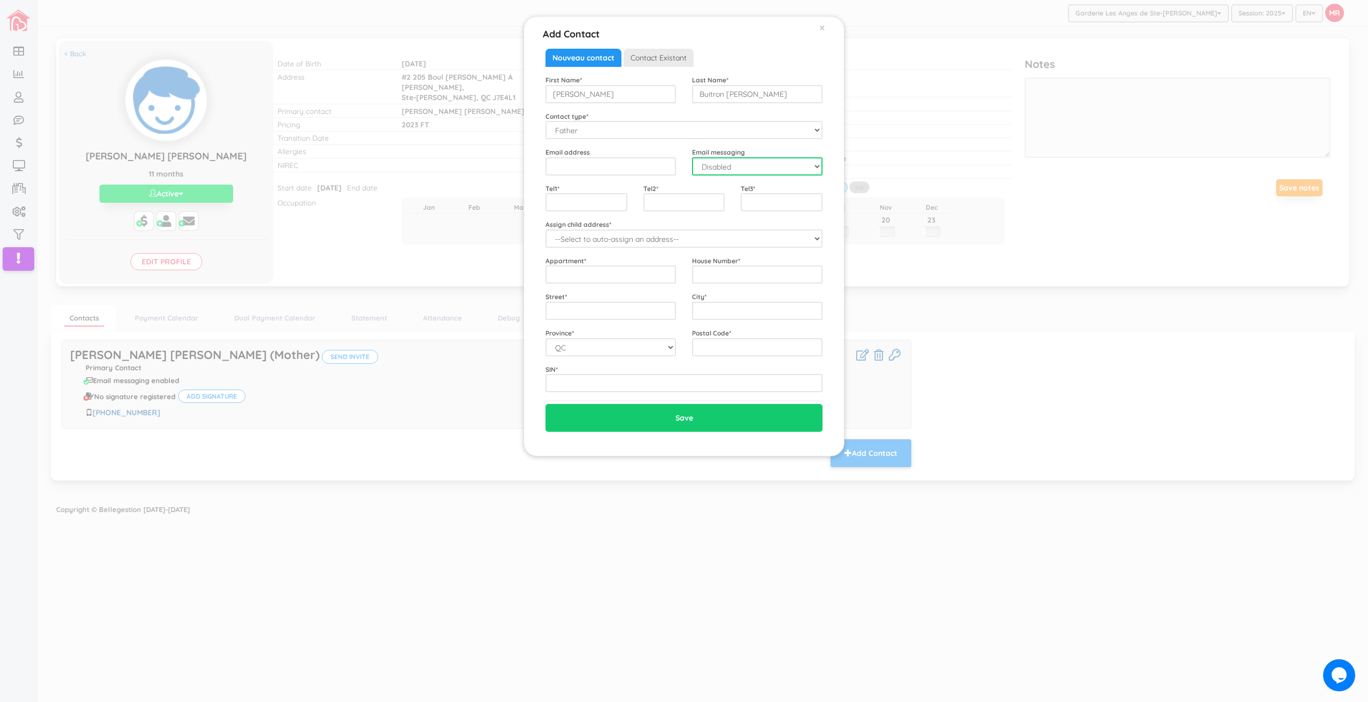
click at [692, 157] on select "Disabled Enabled" at bounding box center [757, 166] width 130 height 18
click at [635, 169] on input "email" at bounding box center [610, 166] width 130 height 18
click at [613, 235] on select "--Select to auto-assign an address-- Jose Martin (#2 205 Boul Rene A Robert, St…" at bounding box center [683, 238] width 277 height 18
select select "2023"
click at [545, 229] on select "--Select to auto-assign an address-- Jose Martin (#2 205 Boul Rene A Robert, St…" at bounding box center [683, 238] width 277 height 18
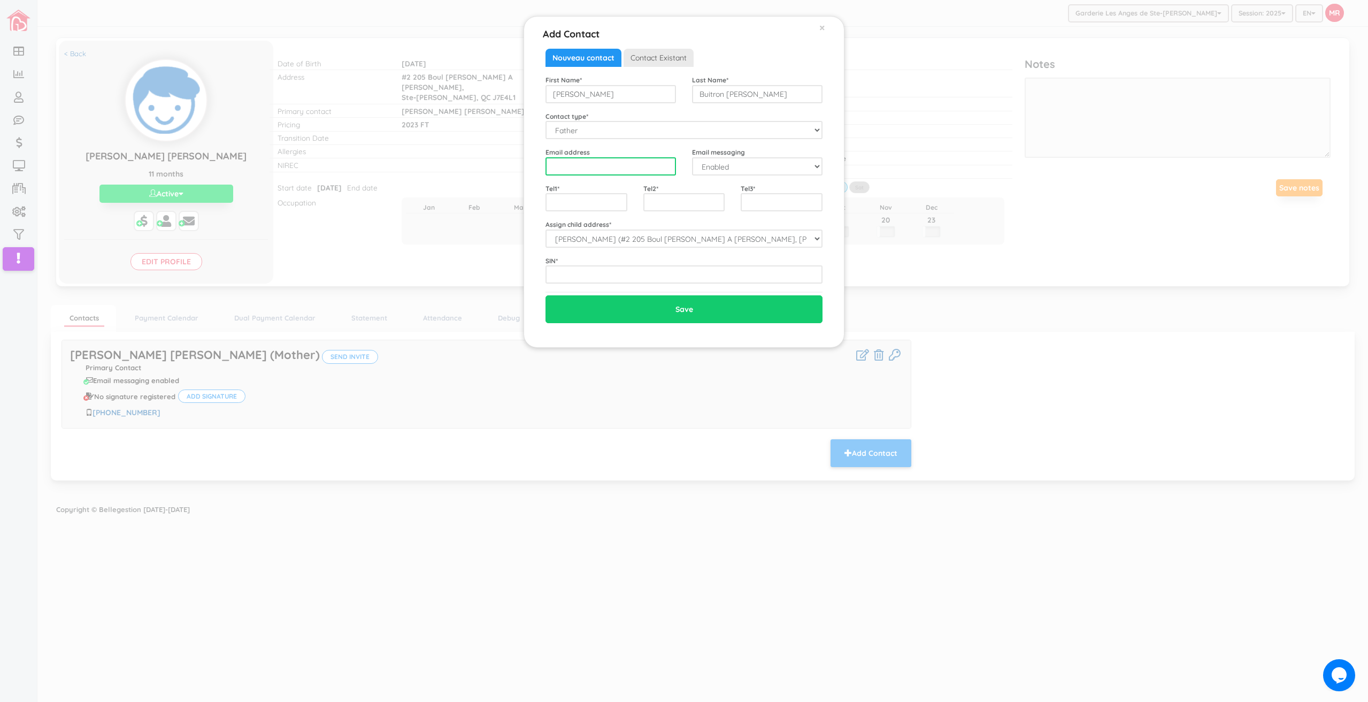
click at [602, 173] on input "email" at bounding box center [610, 166] width 130 height 18
type input "josebuitronblancas@hotmail.com"
click at [602, 206] on input "text" at bounding box center [586, 202] width 82 height 18
type input "4506829000"
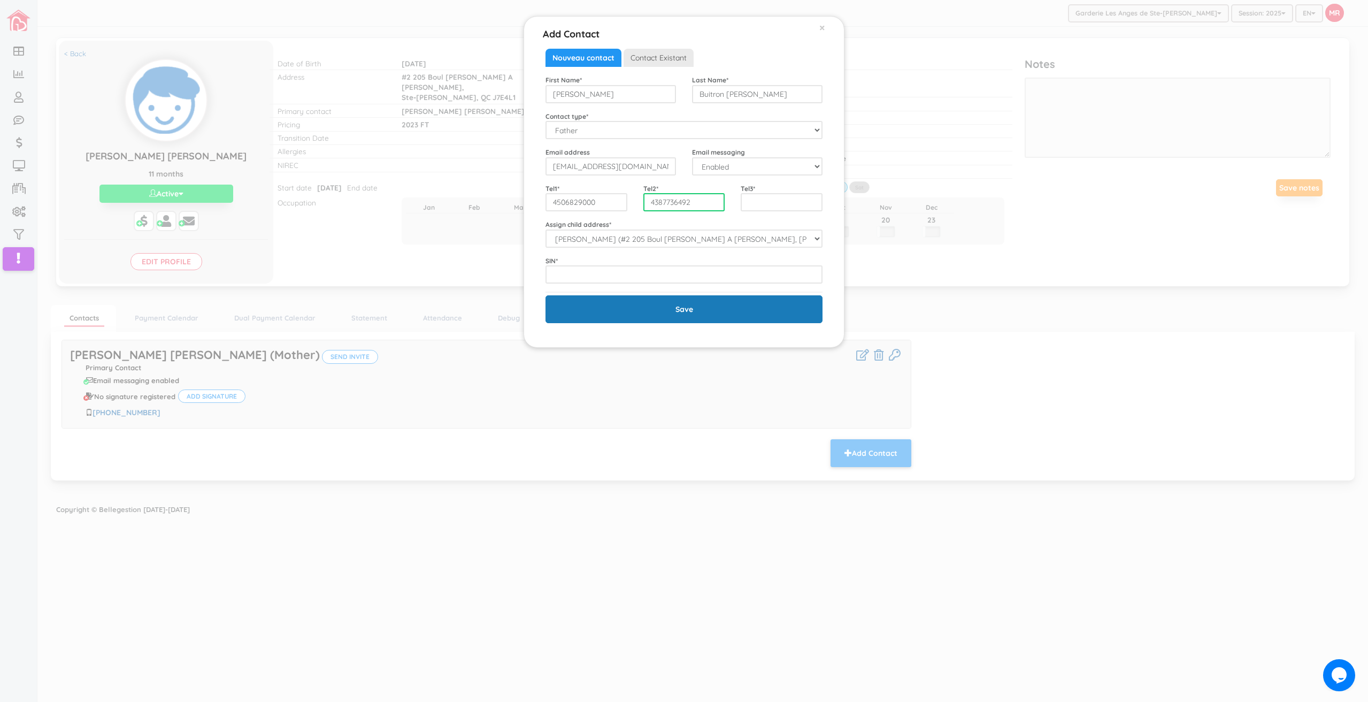
type input "4387736492"
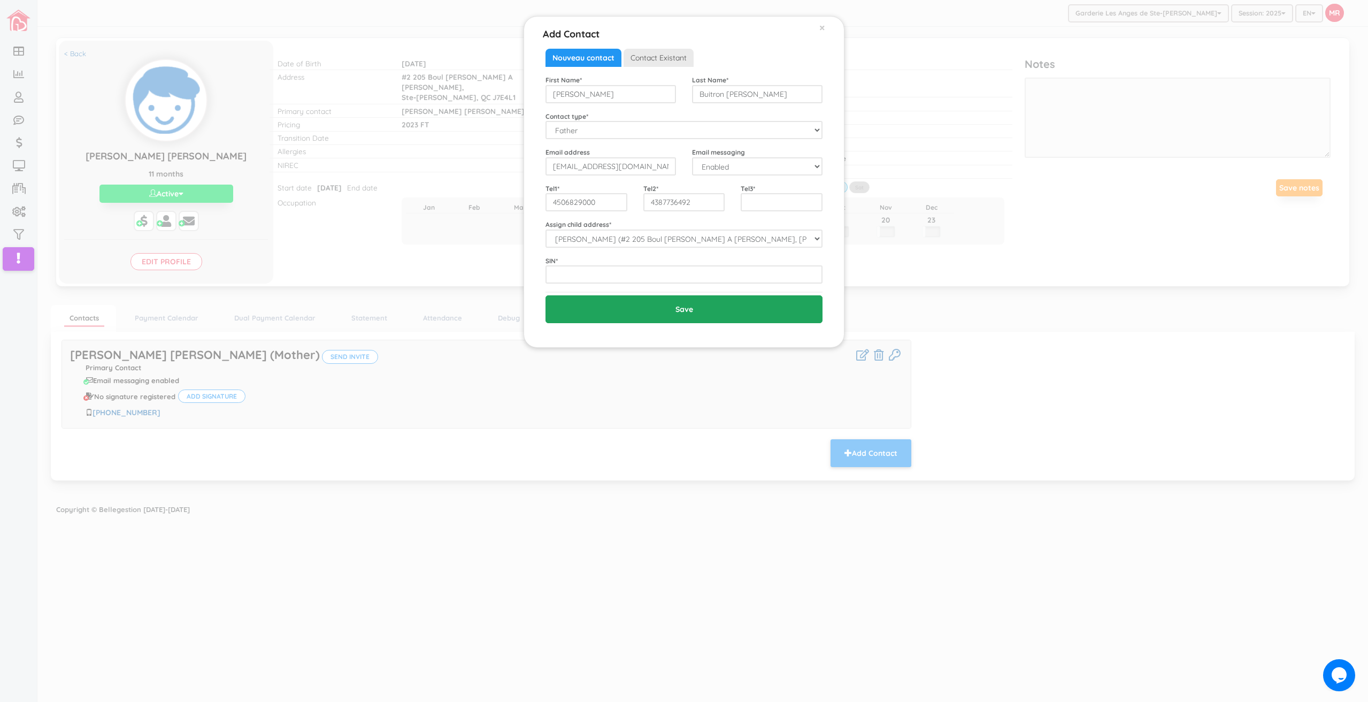
click at [608, 318] on input "Save" at bounding box center [683, 309] width 277 height 28
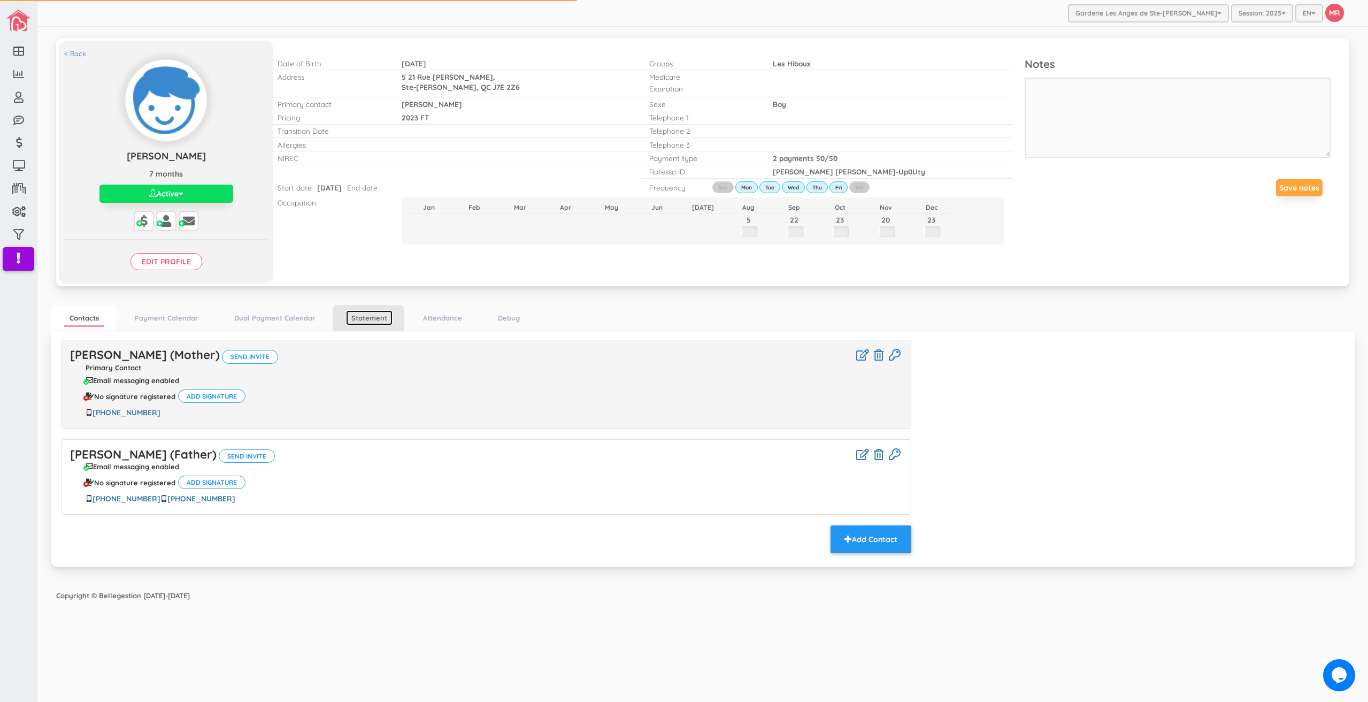
click at [360, 314] on link "Statement" at bounding box center [369, 318] width 47 height 16
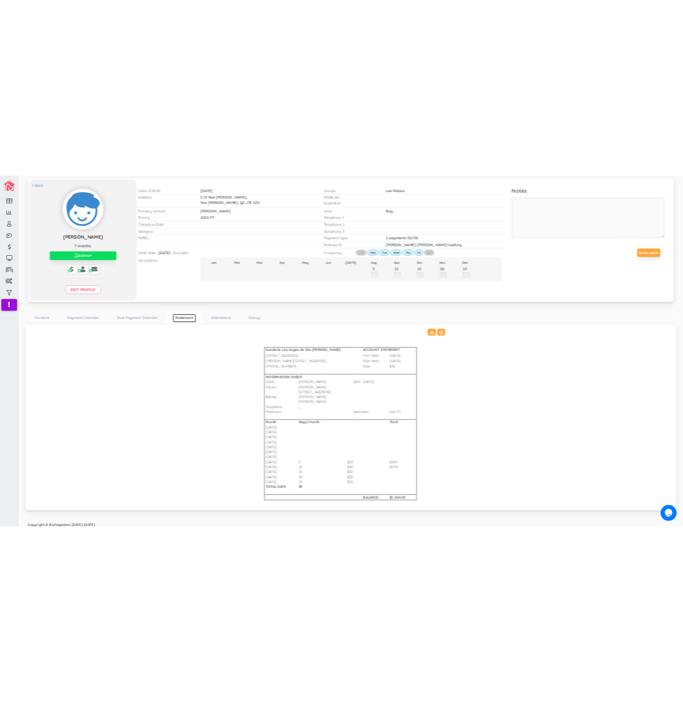
scroll to position [60, 0]
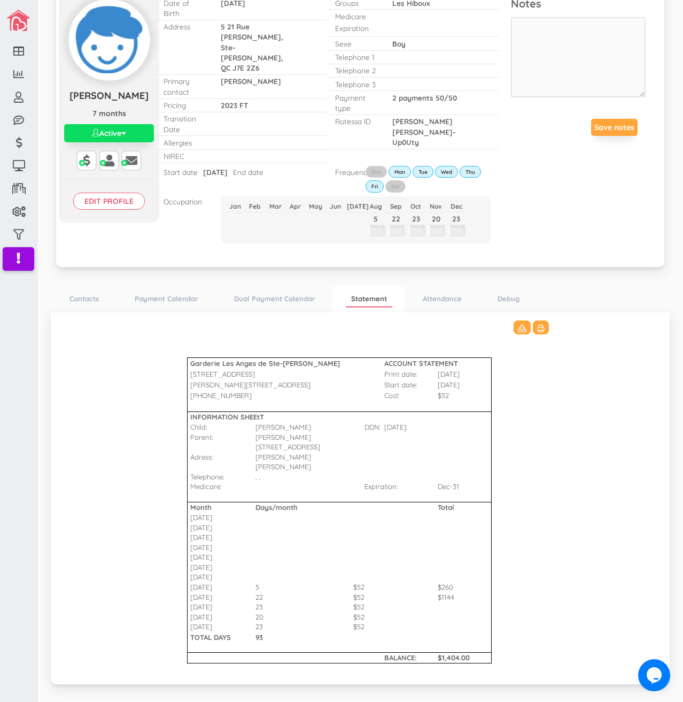
click at [103, 396] on Bharat\(2\)_3511 "Garderie Les Anges de Ste-Therese ACCOUNT STATEMENT 428 Rue Blainville Est Prin…" at bounding box center [360, 496] width 598 height 352
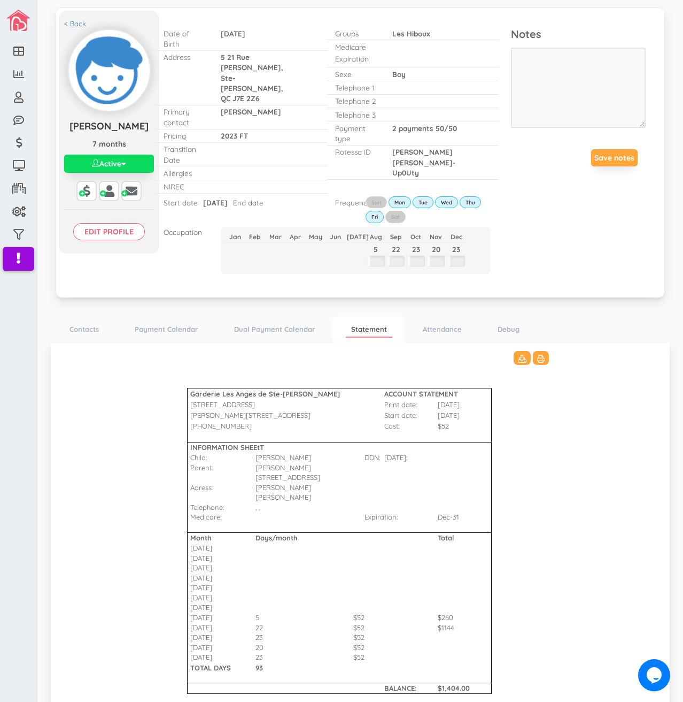
scroll to position [0, 0]
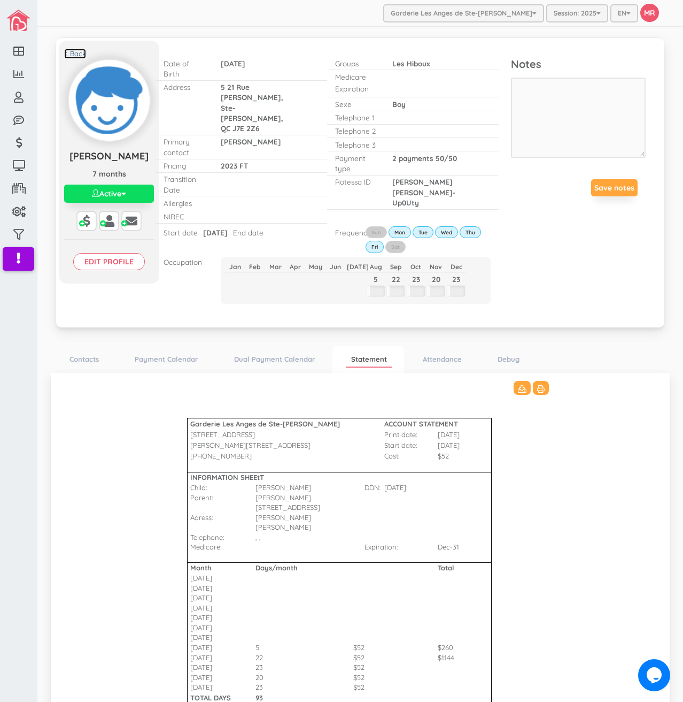
click at [78, 53] on link "< Back" at bounding box center [75, 54] width 22 height 10
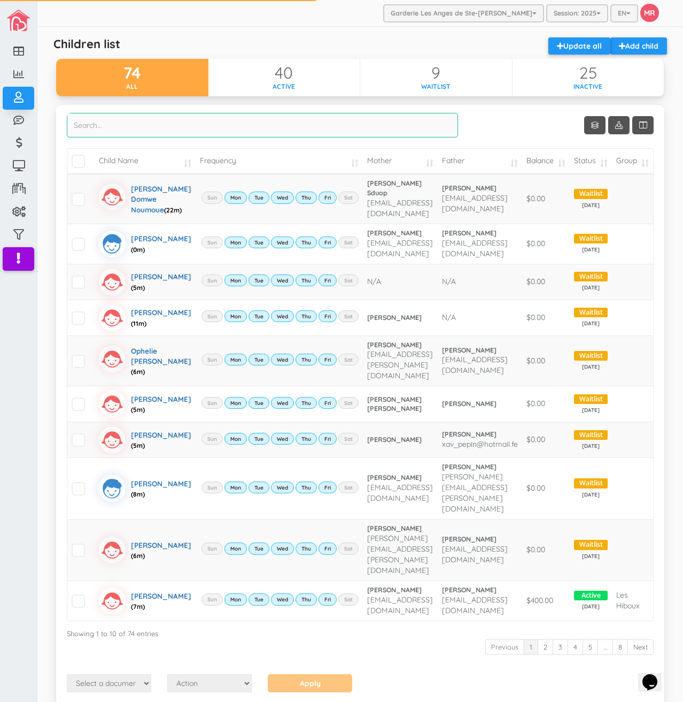
click at [227, 125] on input "search" at bounding box center [262, 125] width 391 height 25
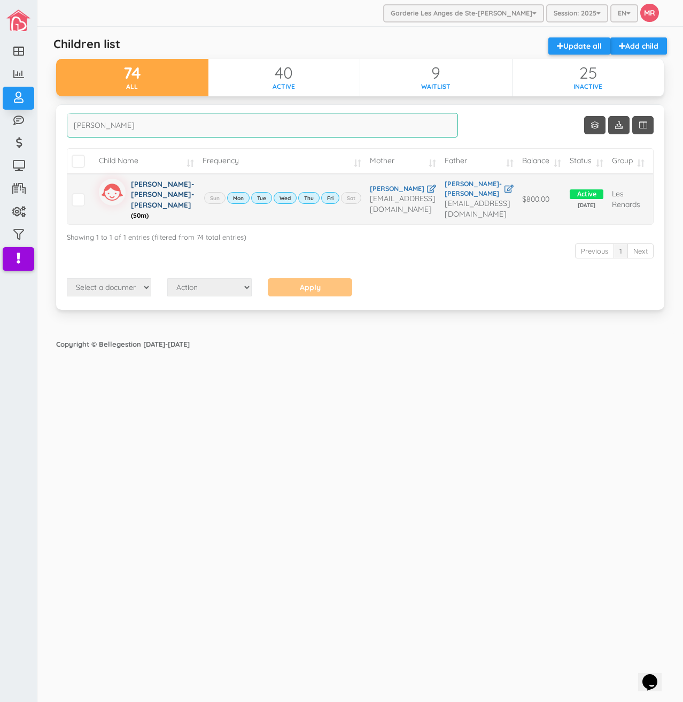
type input "karolan"
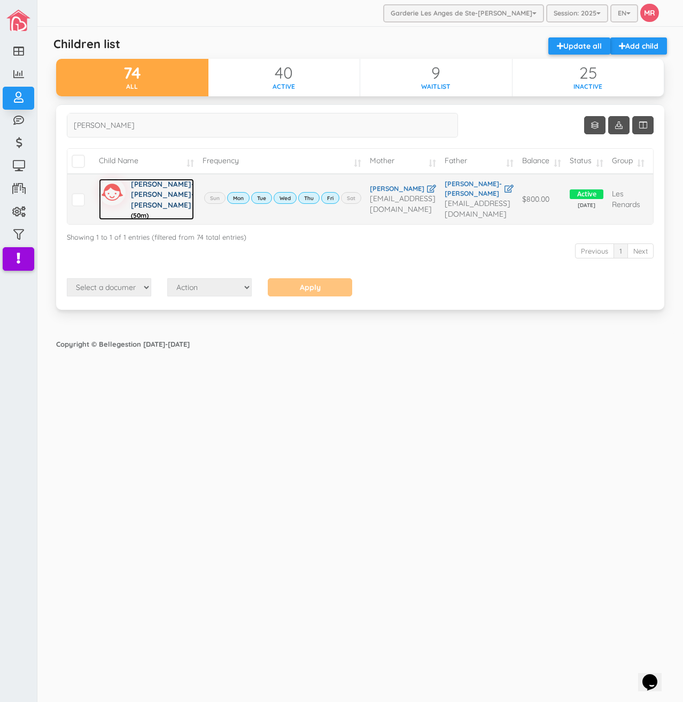
click at [135, 184] on div "Aaliyah-Rose Fievre-Rene (50m)" at bounding box center [162, 199] width 63 height 41
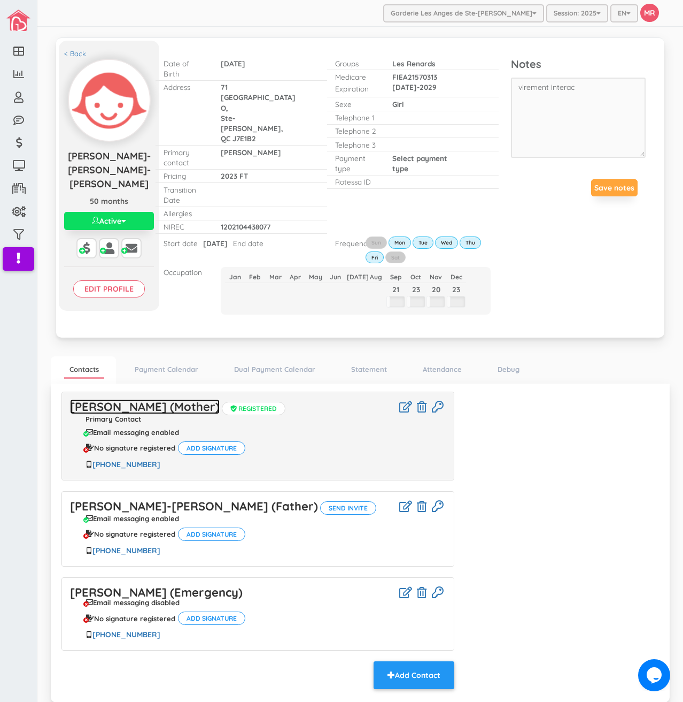
click at [203, 399] on link "[PERSON_NAME] (Mother)" at bounding box center [145, 406] width 150 height 15
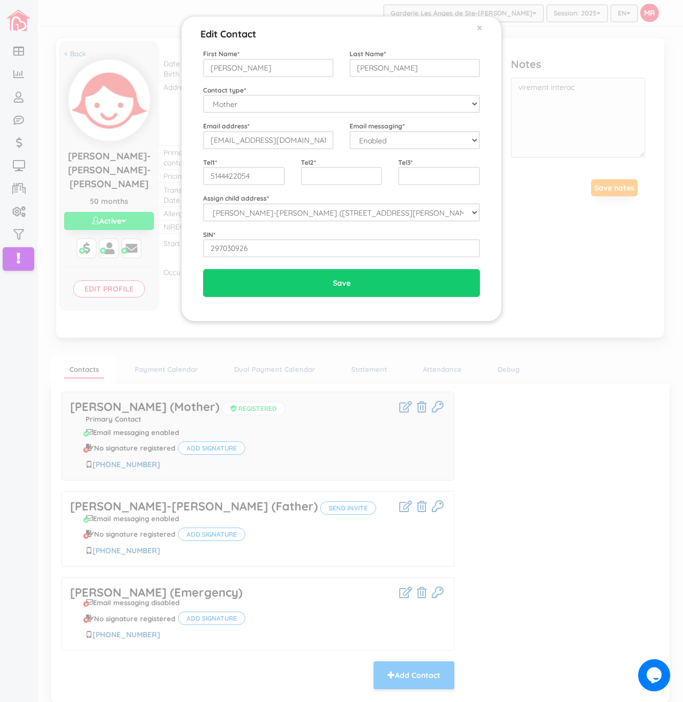
click at [587, 405] on div "Edit Contact × Close First Name * Karolane Last Name * [PERSON_NAME] Contact ty…" at bounding box center [341, 351] width 683 height 702
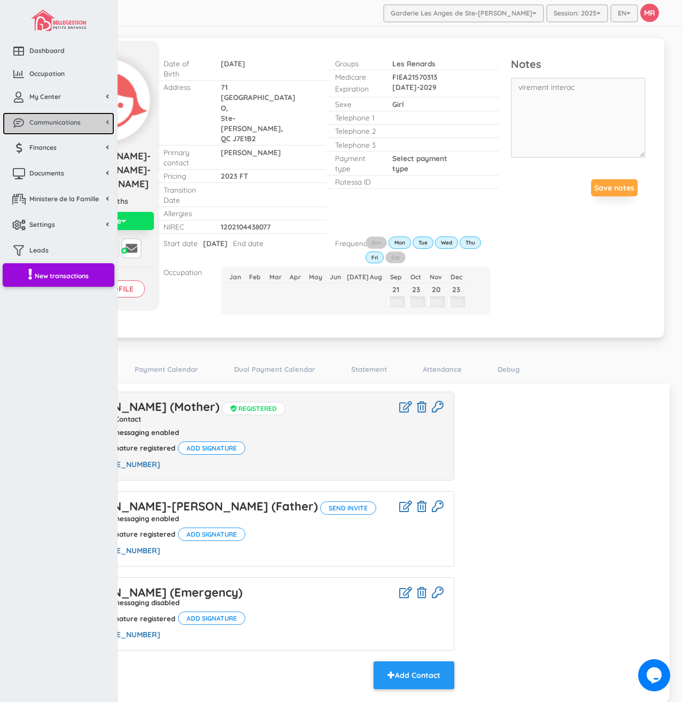
click at [39, 125] on span "Communications" at bounding box center [54, 122] width 51 height 9
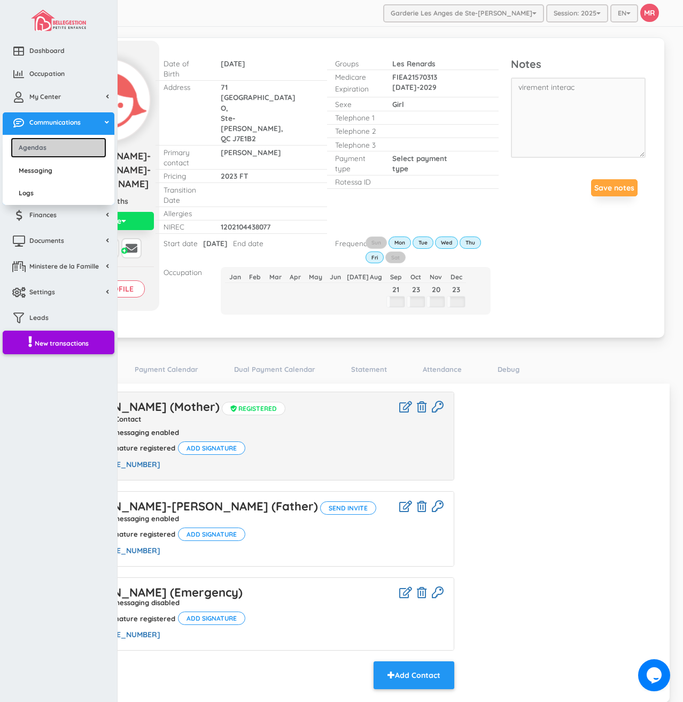
click at [45, 144] on link "Agendas" at bounding box center [59, 147] width 96 height 20
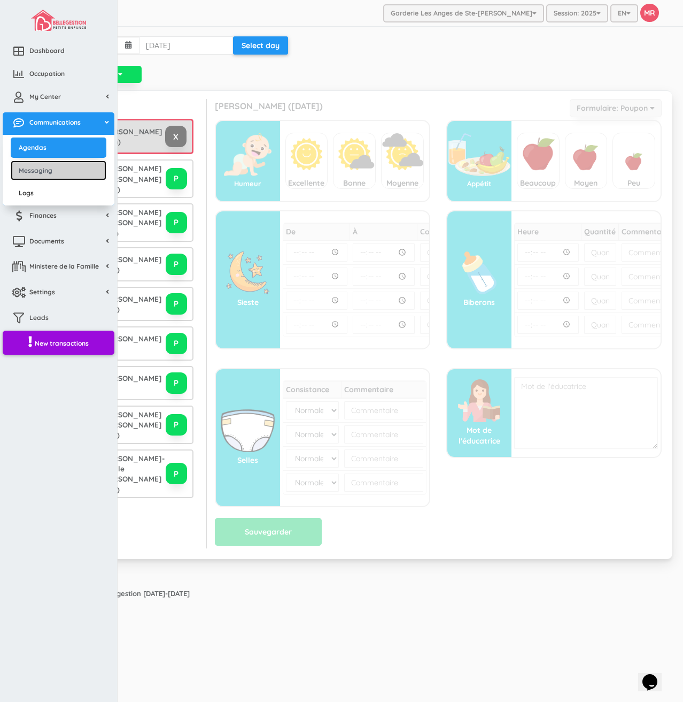
click at [41, 167] on link "Messaging" at bounding box center [59, 170] width 96 height 20
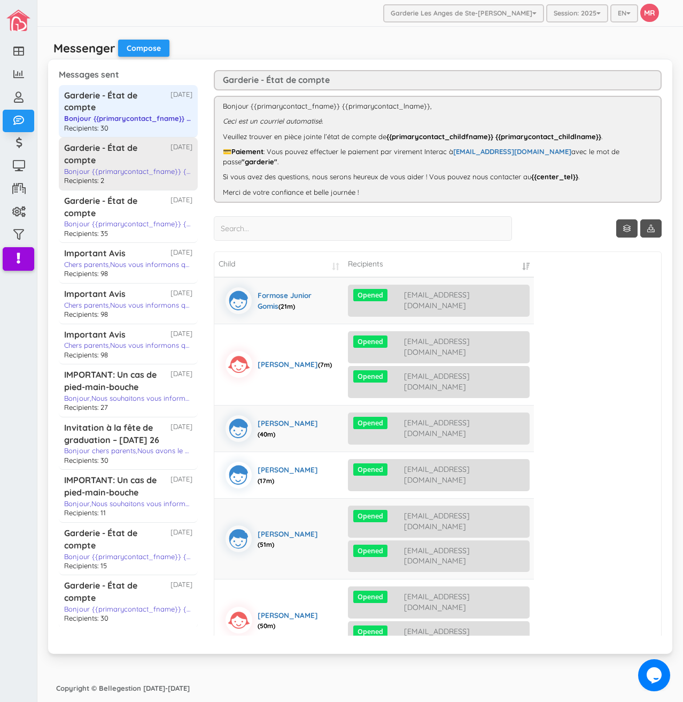
click at [99, 157] on div "Garderie - État de compte" at bounding box center [117, 154] width 106 height 25
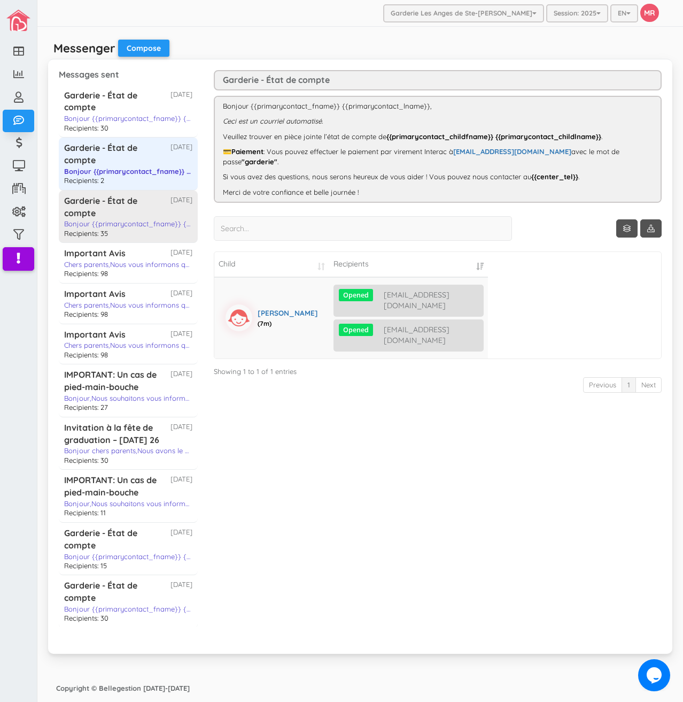
click at [111, 203] on div "Garderie - État de compte" at bounding box center [117, 207] width 106 height 25
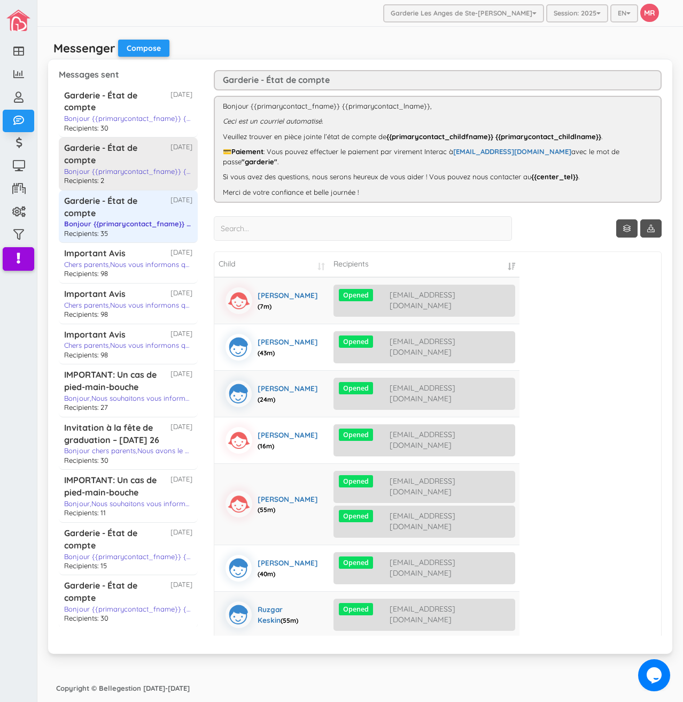
click at [105, 168] on div "Bonjour {{primarycontact_fname}} {{primarycontact_lname}},Ceci est un courriel …" at bounding box center [128, 170] width 128 height 9
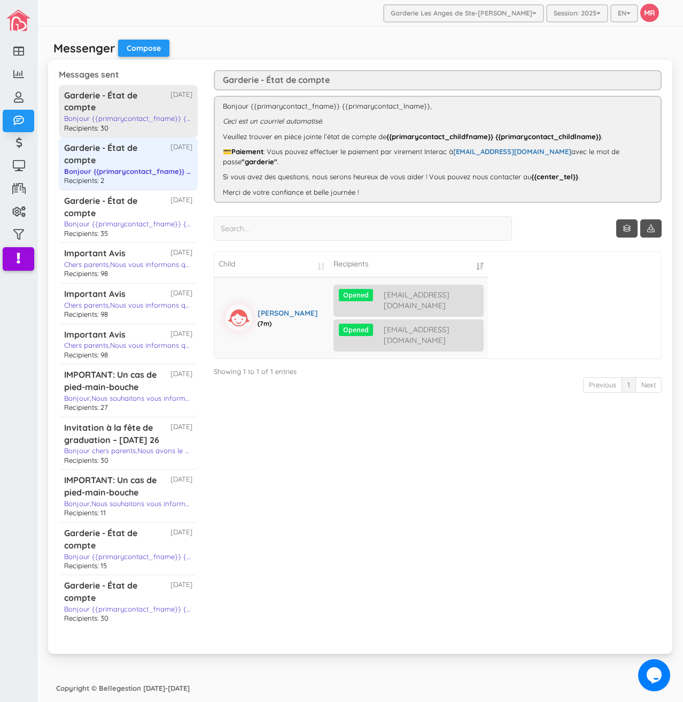
click at [120, 104] on div "Garderie - État de compte" at bounding box center [117, 101] width 106 height 25
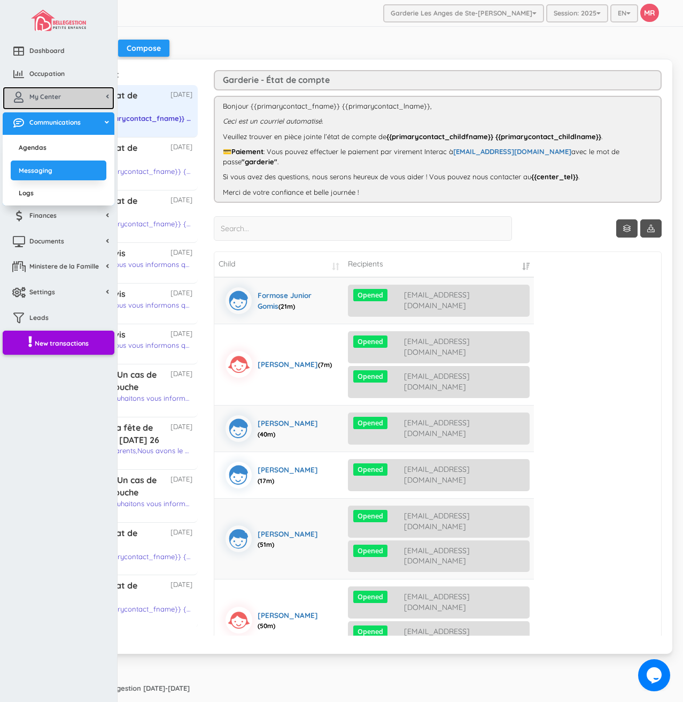
click at [38, 100] on span "My Center" at bounding box center [45, 96] width 32 height 9
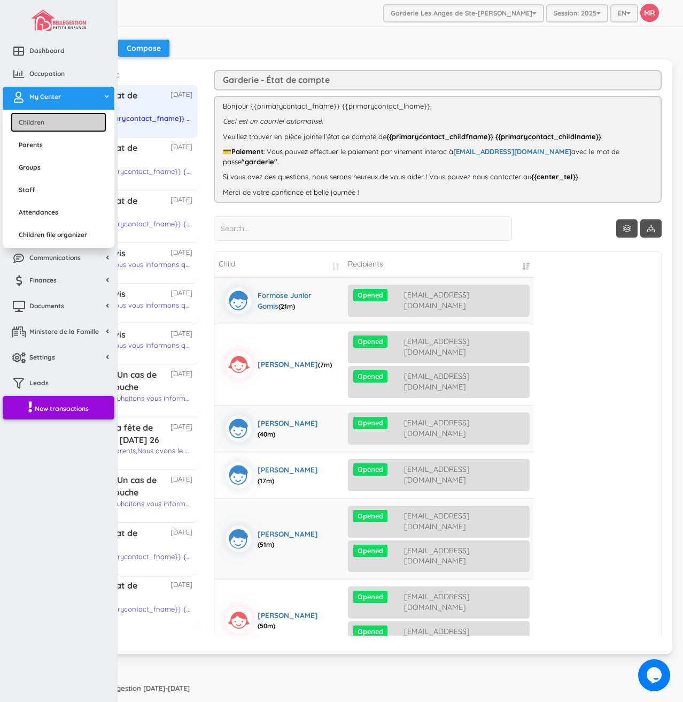
click at [49, 122] on link "Children" at bounding box center [59, 122] width 96 height 20
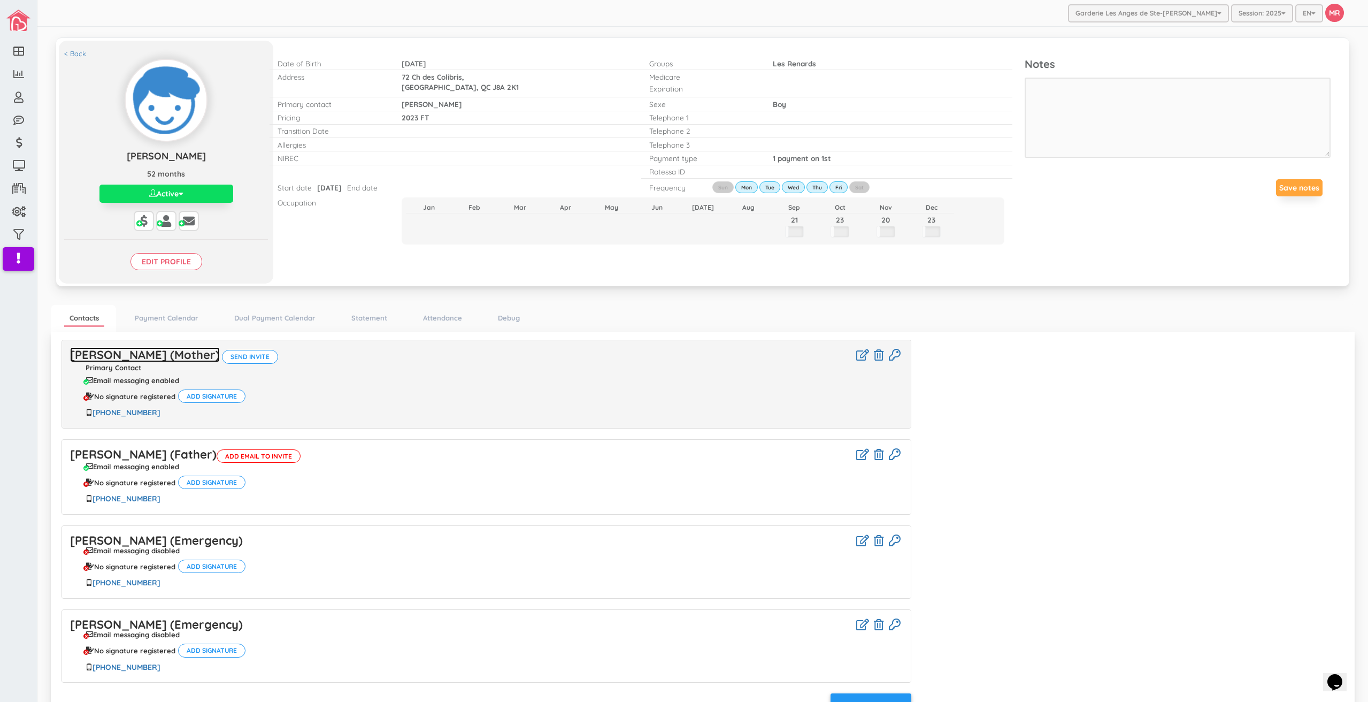
click at [140, 357] on link "[PERSON_NAME] (Mother)" at bounding box center [145, 354] width 150 height 15
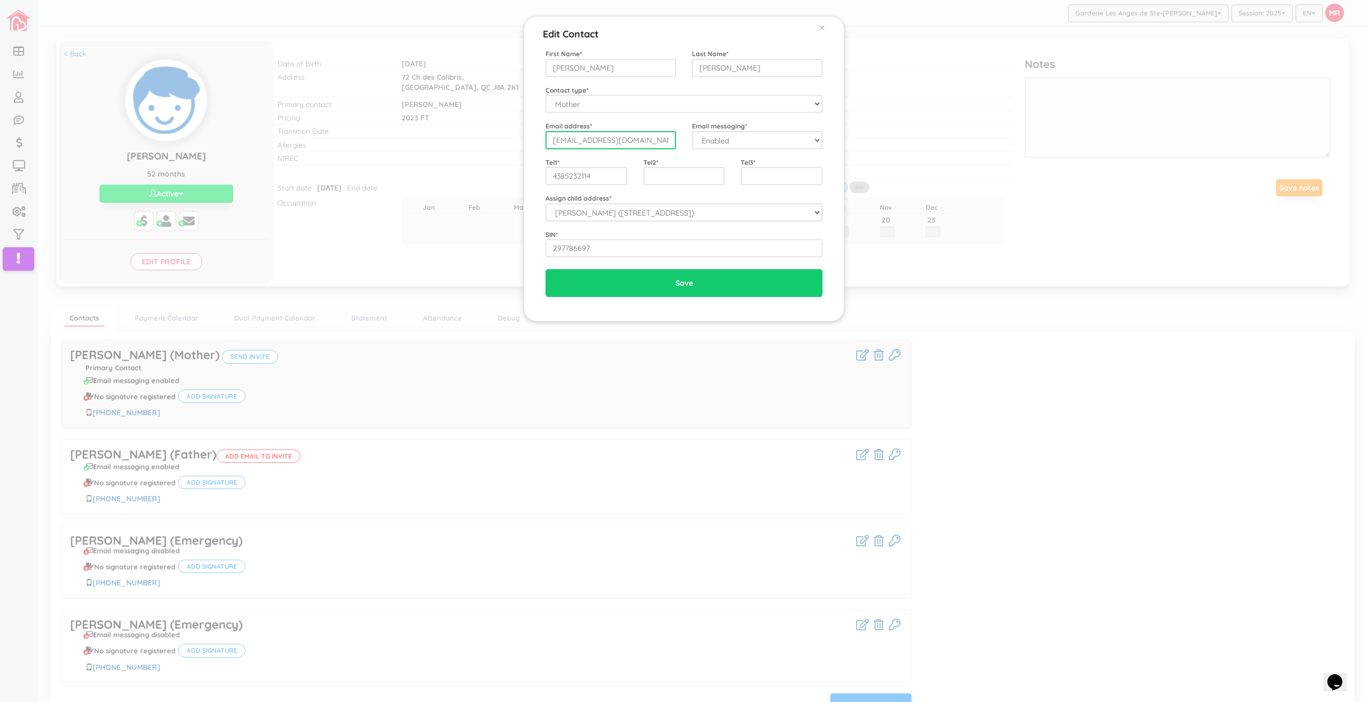
click at [654, 139] on input "[EMAIL_ADDRESS][DOMAIN_NAME]" at bounding box center [610, 140] width 130 height 18
click at [608, 176] on input "4385232114" at bounding box center [586, 176] width 82 height 18
click at [1037, 359] on div "Edit Contact × Close First Name * Cindy Last Name * Lauzon Contact type * Mothe…" at bounding box center [684, 351] width 1368 height 702
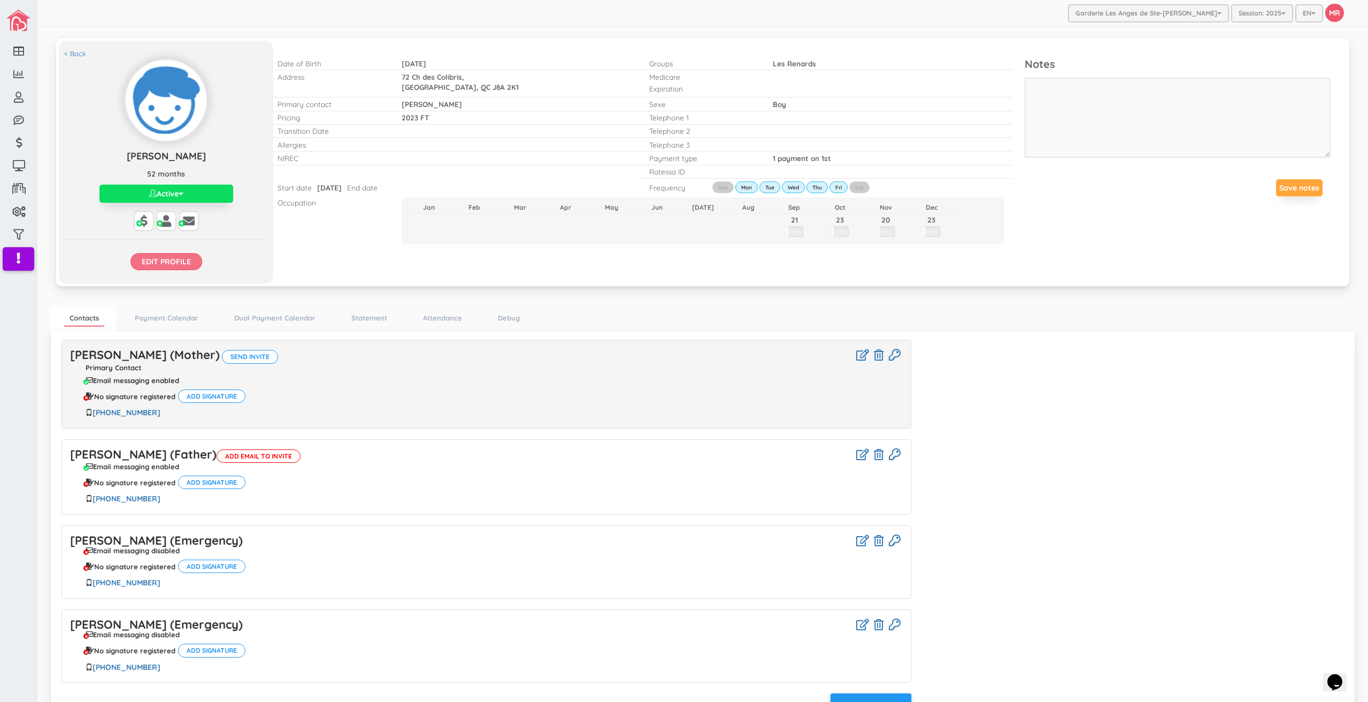
click at [167, 263] on input "Edit profile" at bounding box center [166, 261] width 72 height 17
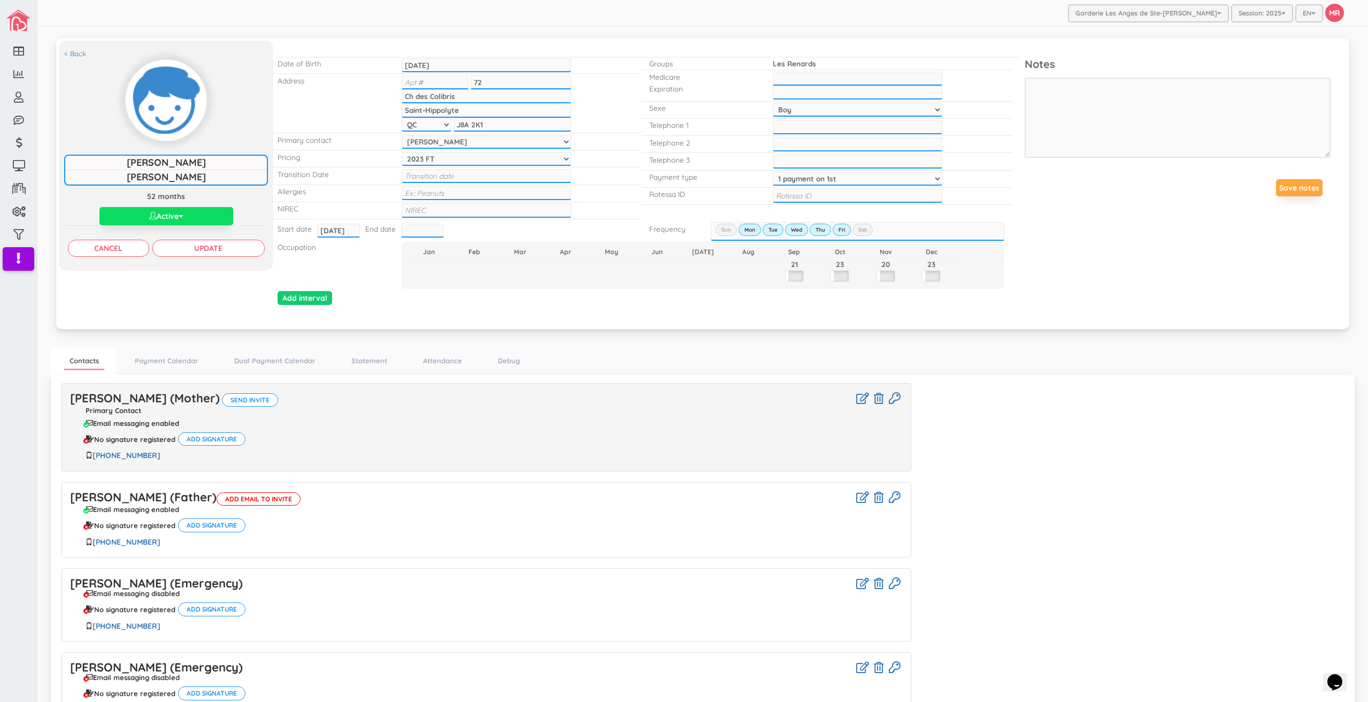
click at [804, 194] on input "text" at bounding box center [858, 196] width 170 height 14
paste input "Cindy Lauzon-GKSqr7"
type input "Cindy Lauzon-GKSqr7"
click at [200, 251] on input "Update" at bounding box center [208, 248] width 112 height 17
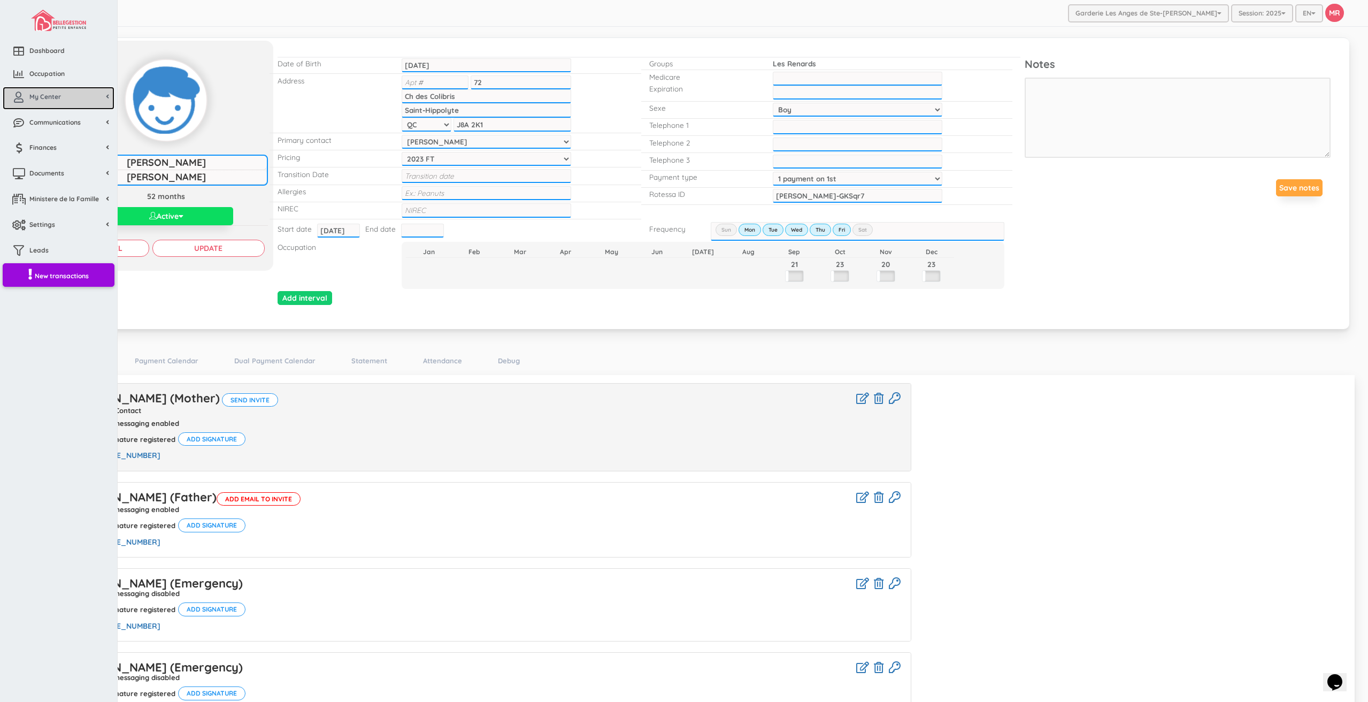
click at [63, 99] on link "My Center" at bounding box center [59, 98] width 112 height 23
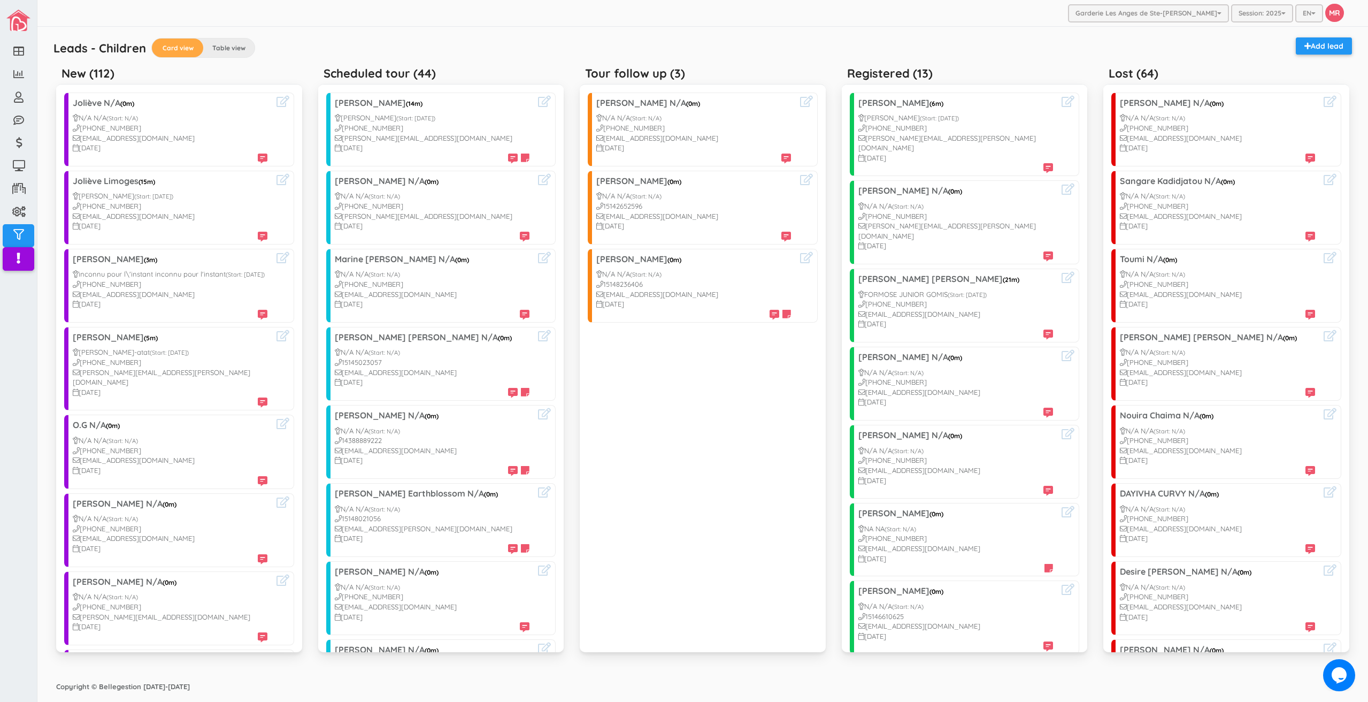
click at [440, 44] on div "Leads - Children Card view Table view Add lead" at bounding box center [702, 49] width 1309 height 24
click at [276, 101] on icon at bounding box center [282, 101] width 13 height 11
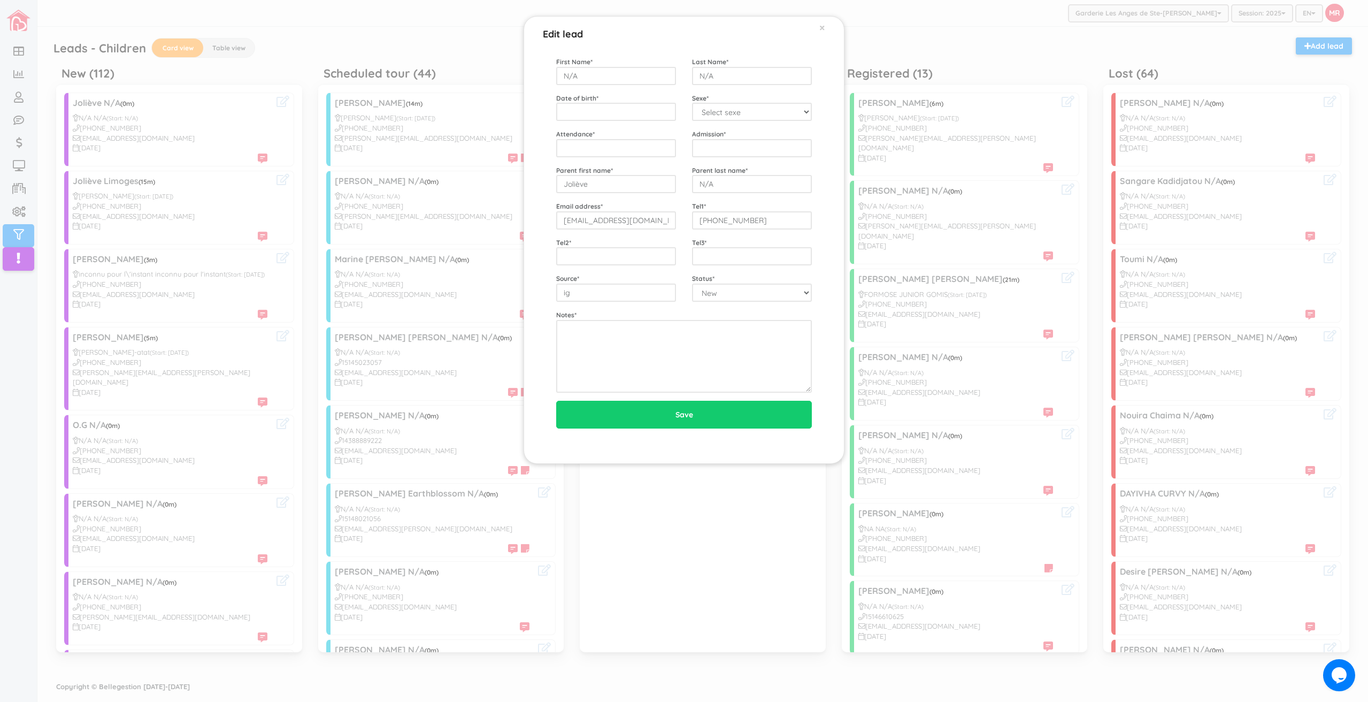
click at [223, 190] on div "Edit lead × First Name * N/A Last Name * N/A Date of birth * Sexe * Select sexe…" at bounding box center [684, 351] width 1368 height 702
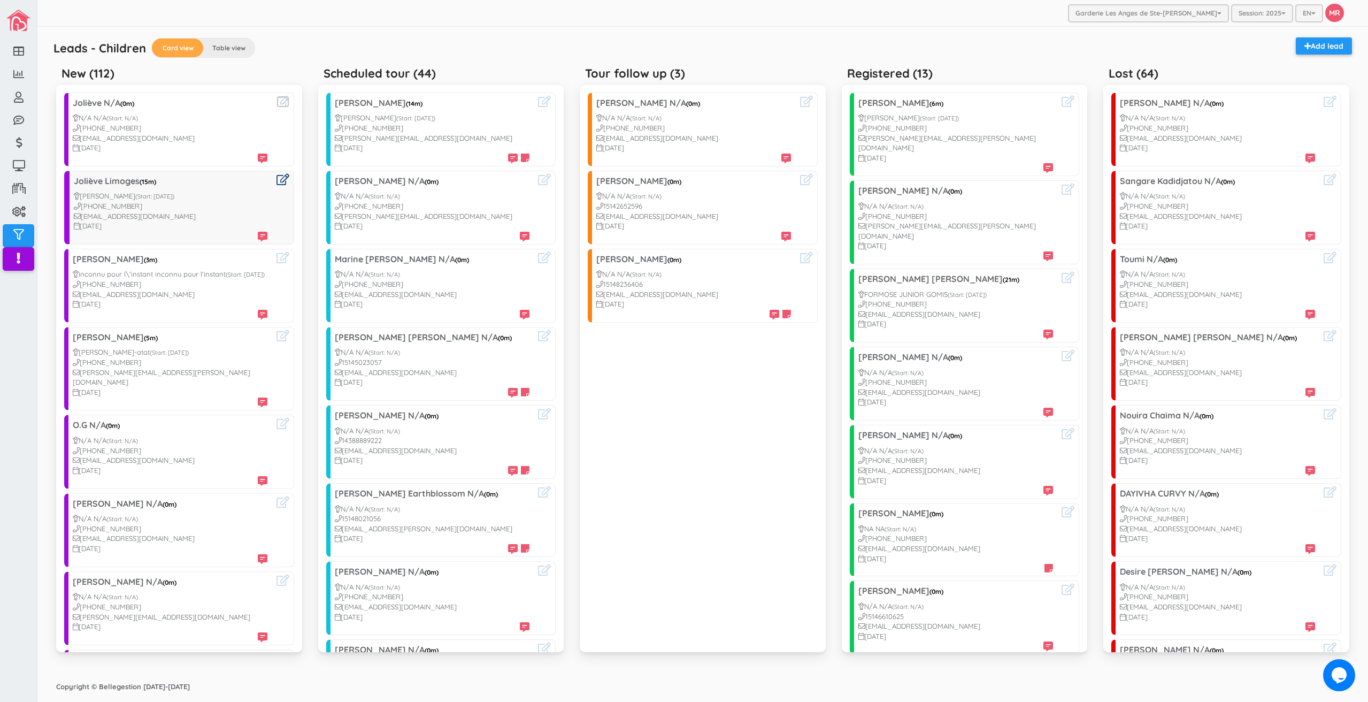
click at [276, 181] on icon at bounding box center [282, 179] width 13 height 11
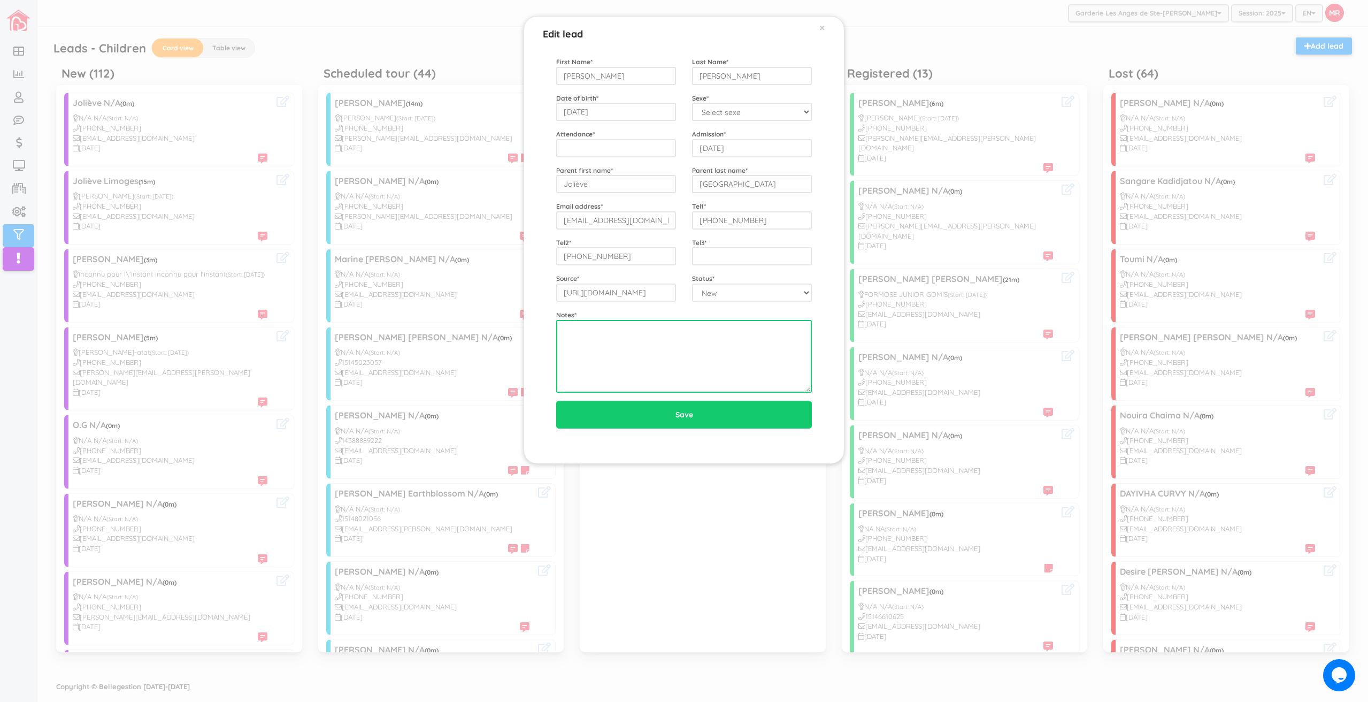
click at [644, 368] on textarea at bounding box center [684, 356] width 256 height 73
type textarea "15 mois 7 juin 2024"
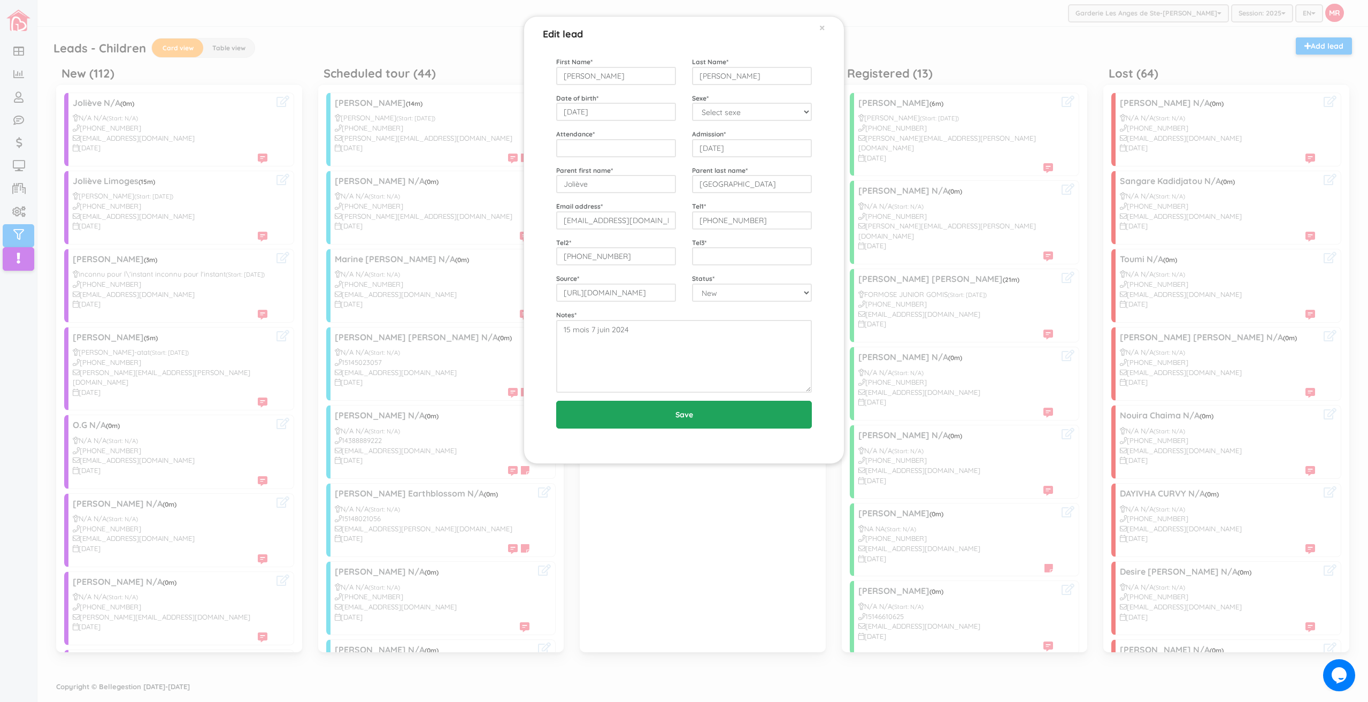
click at [666, 421] on input "Save" at bounding box center [684, 414] width 256 height 28
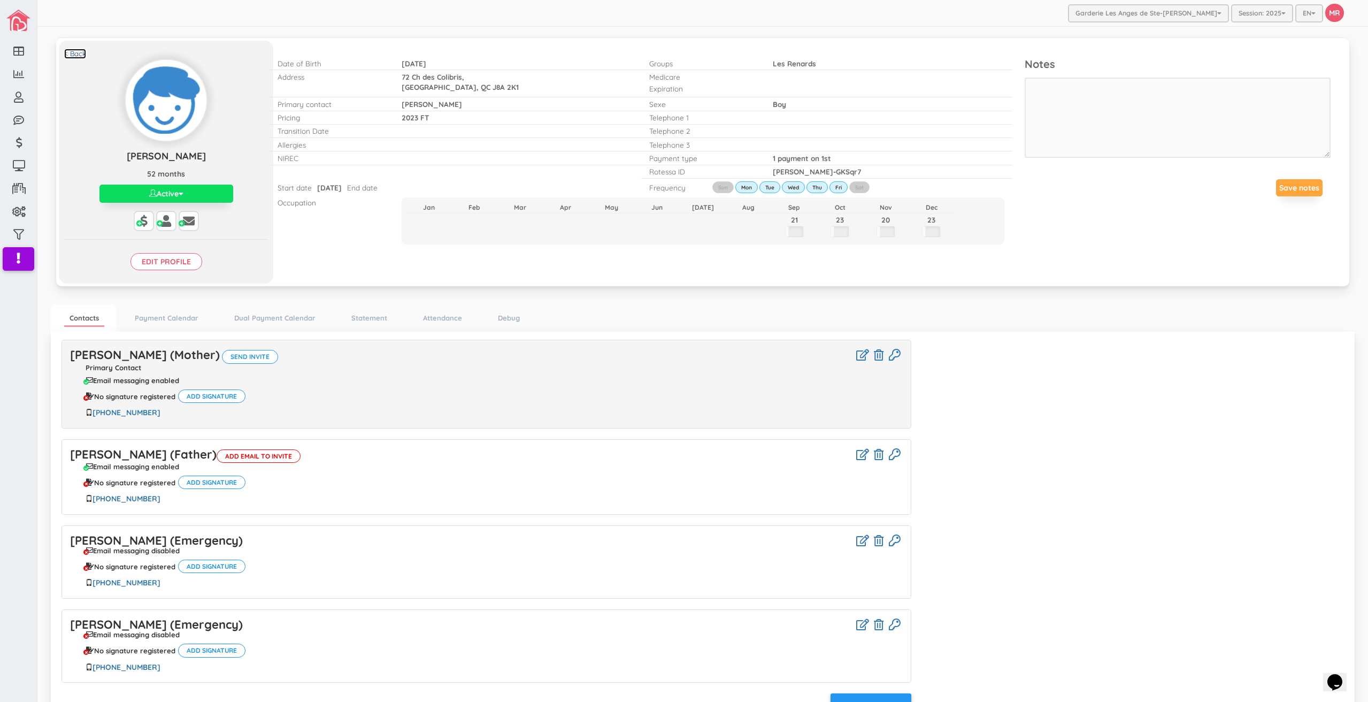
click at [76, 51] on link "< Back" at bounding box center [75, 54] width 22 height 10
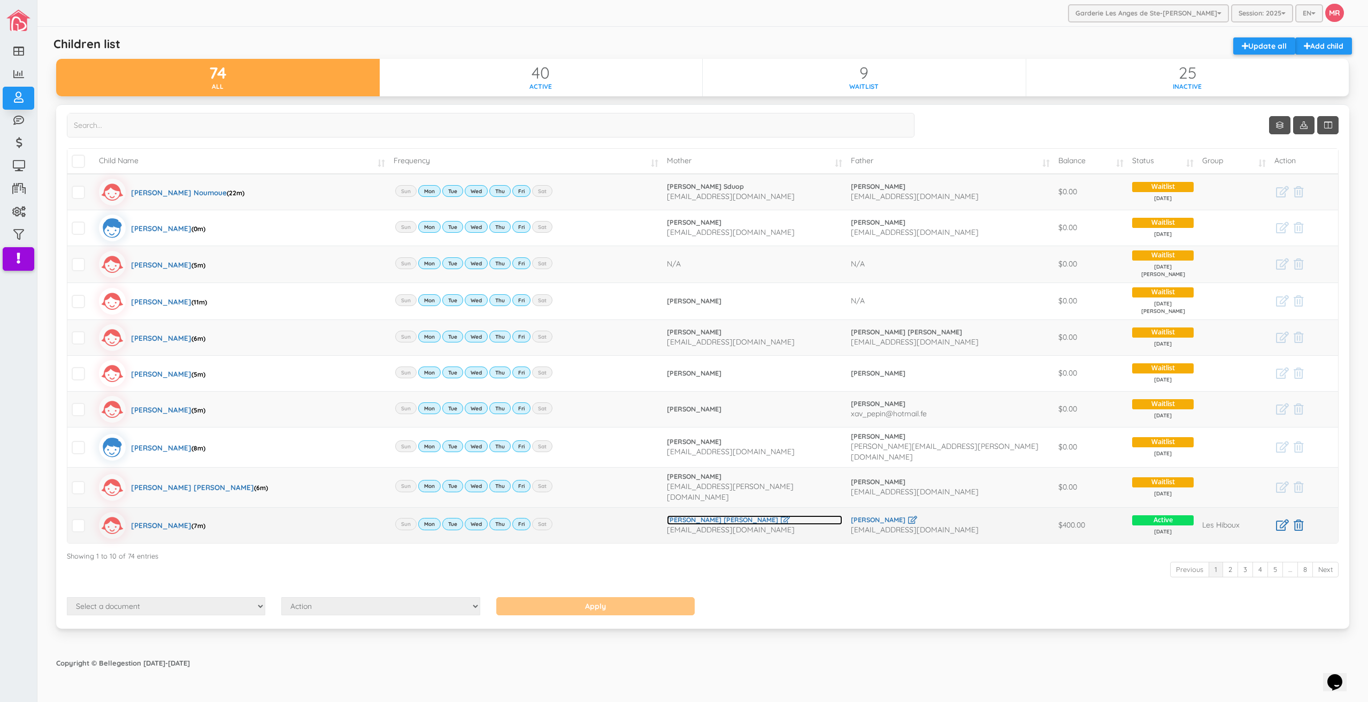
click at [721, 515] on link "[PERSON_NAME] [PERSON_NAME]" at bounding box center [754, 520] width 175 height 10
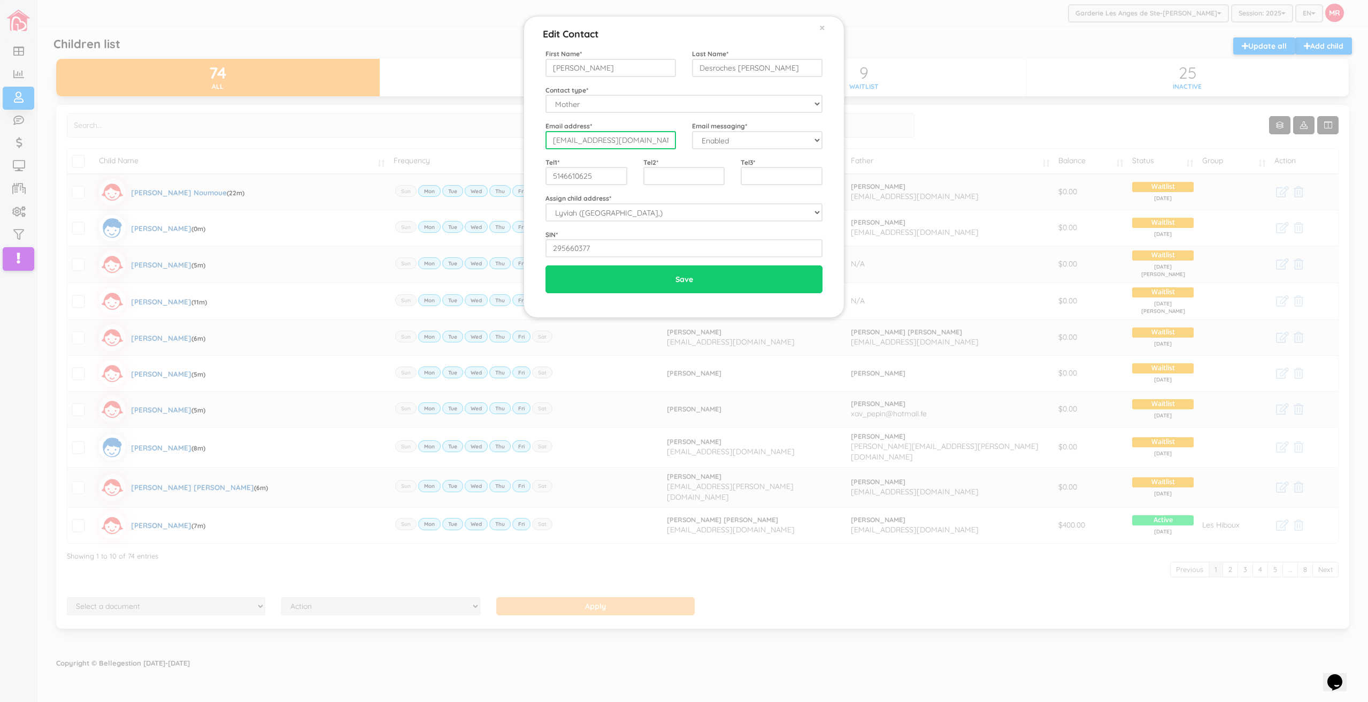
click at [627, 143] on input "[EMAIL_ADDRESS][DOMAIN_NAME]" at bounding box center [610, 140] width 130 height 18
click at [603, 168] on input "5146610625" at bounding box center [586, 176] width 82 height 18
click at [189, 535] on div "Edit Contact × Close First Name * [PERSON_NAME] Last Name * [PERSON_NAME] [PERS…" at bounding box center [684, 351] width 1368 height 702
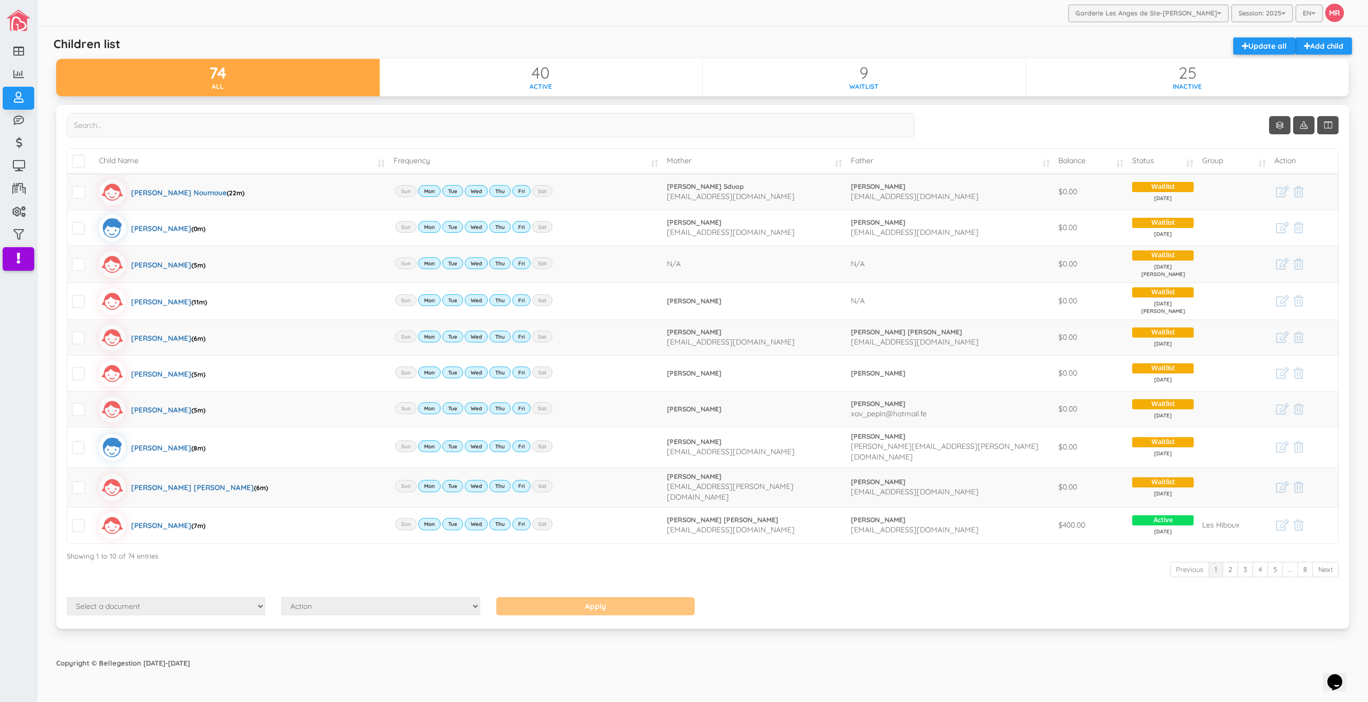
click at [936, 16] on div "Garderie Les Anges de Ste-Therese Garderie Les Anges de Ste-Therese Garderie Le…" at bounding box center [702, 13] width 1330 height 27
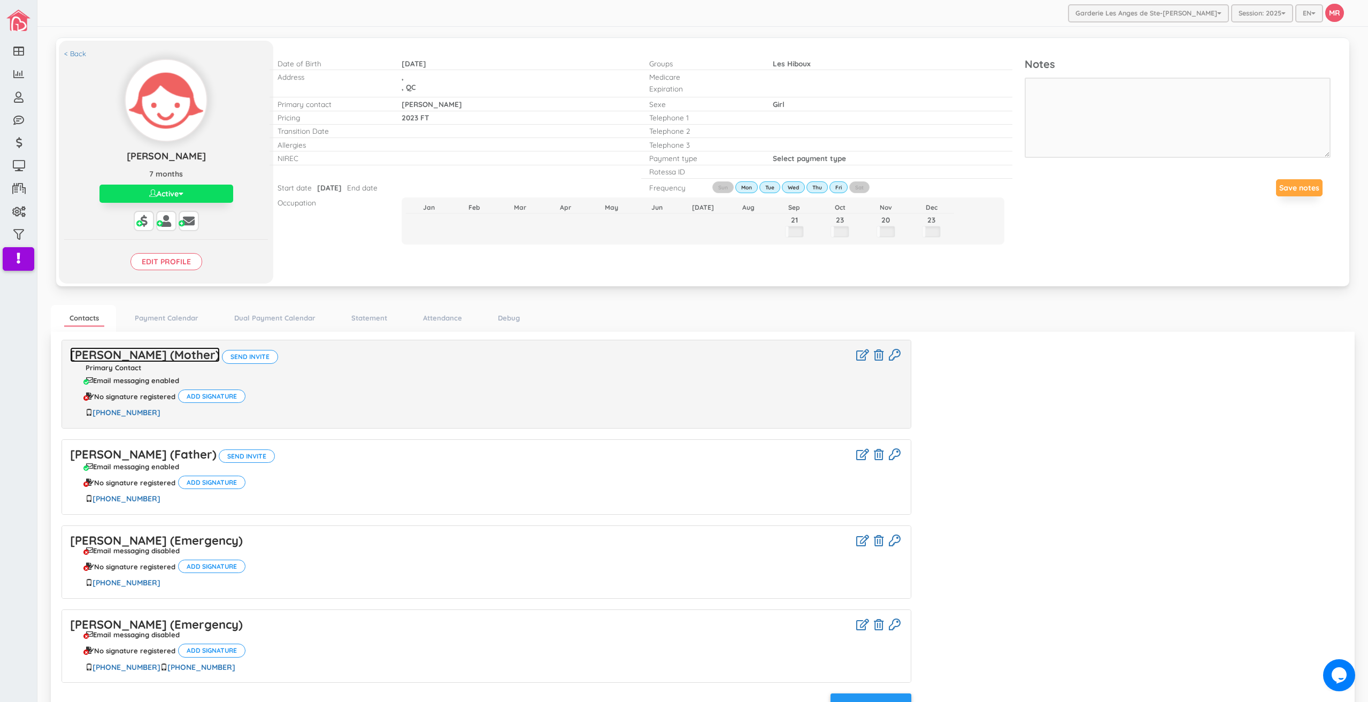
click at [172, 353] on link "[PERSON_NAME] (Mother)" at bounding box center [145, 354] width 150 height 15
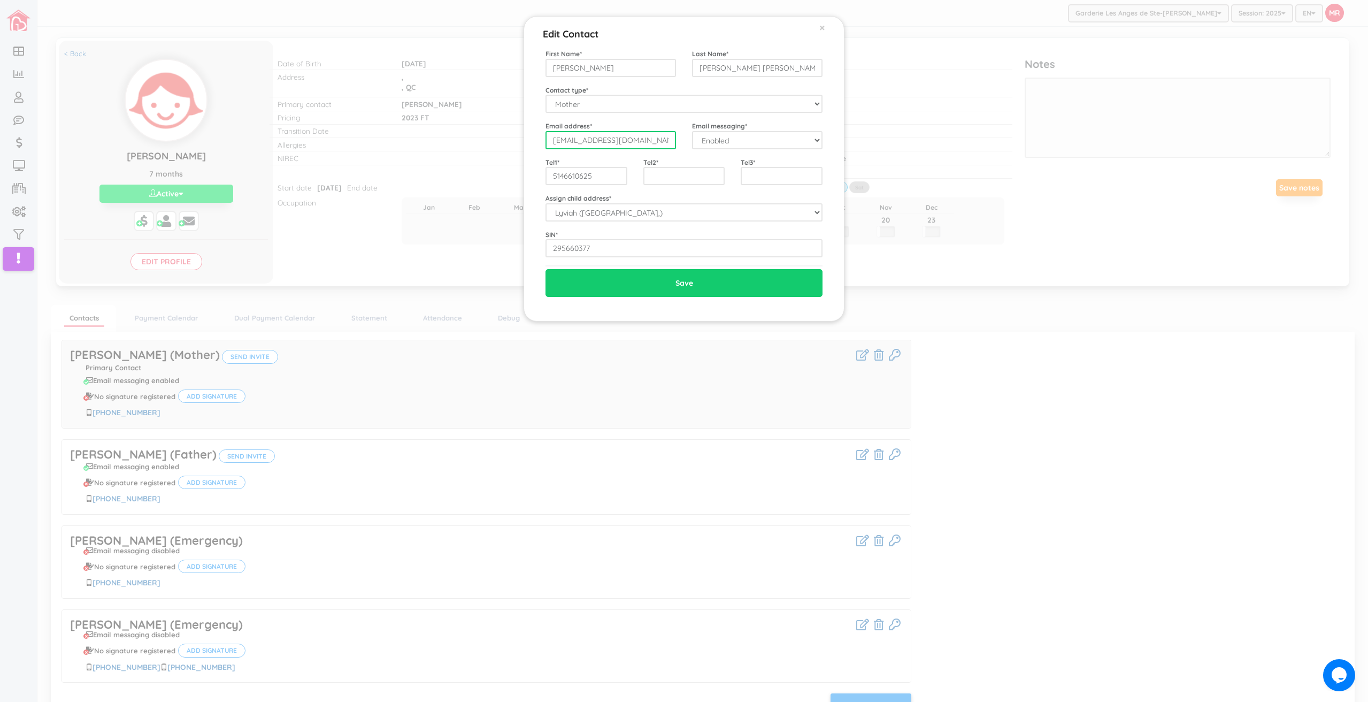
click at [660, 137] on input "[EMAIL_ADDRESS][DOMAIN_NAME]" at bounding box center [610, 140] width 130 height 18
click at [948, 211] on div "Edit Contact × Close First Name * Roxanne Last Name * Desroches Levesque Contac…" at bounding box center [684, 351] width 1368 height 702
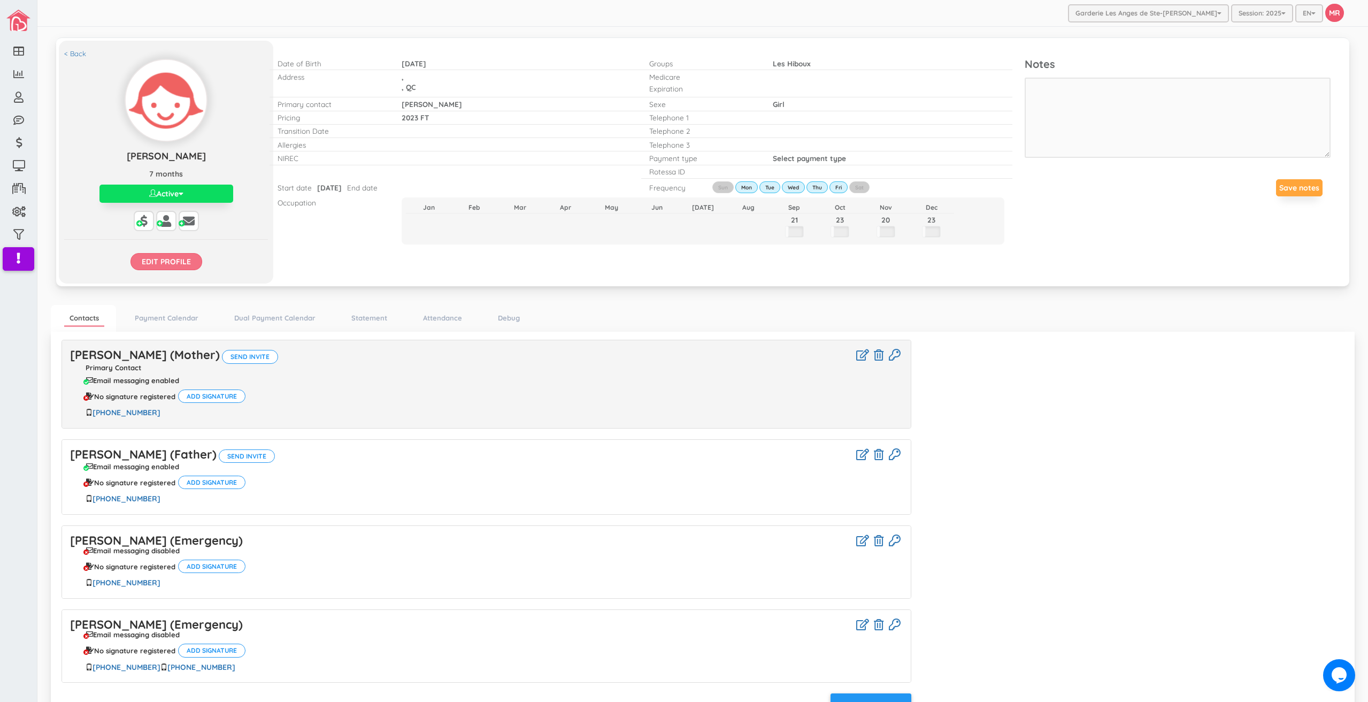
click at [133, 259] on input "Edit profile" at bounding box center [166, 261] width 72 height 17
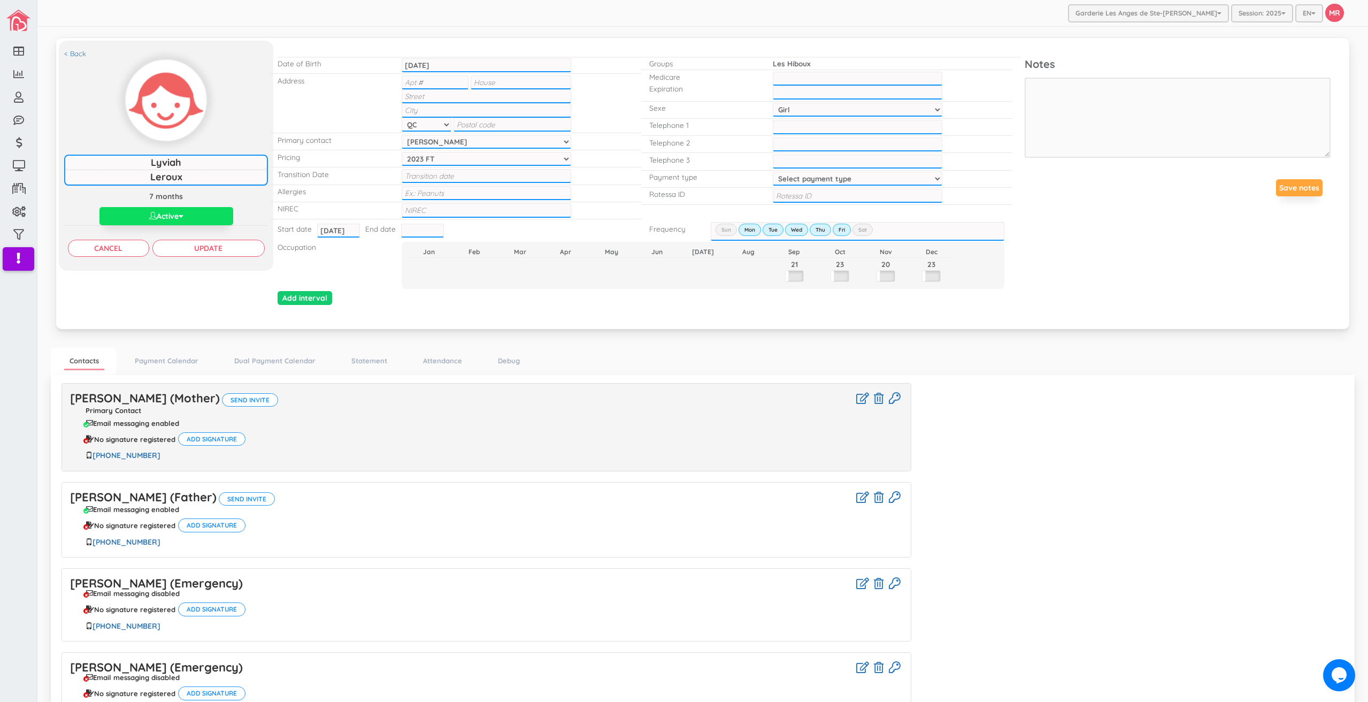
click at [798, 199] on input "text" at bounding box center [858, 196] width 170 height 14
paste input "[PERSON_NAME]-aNYLLj"
type input "[PERSON_NAME]-aNYLLj"
click at [809, 175] on select "Select payment type 1 payment on 1st 2 payments 50/50 1 payment on 15th Custom …" at bounding box center [858, 179] width 170 height 14
select select "2"
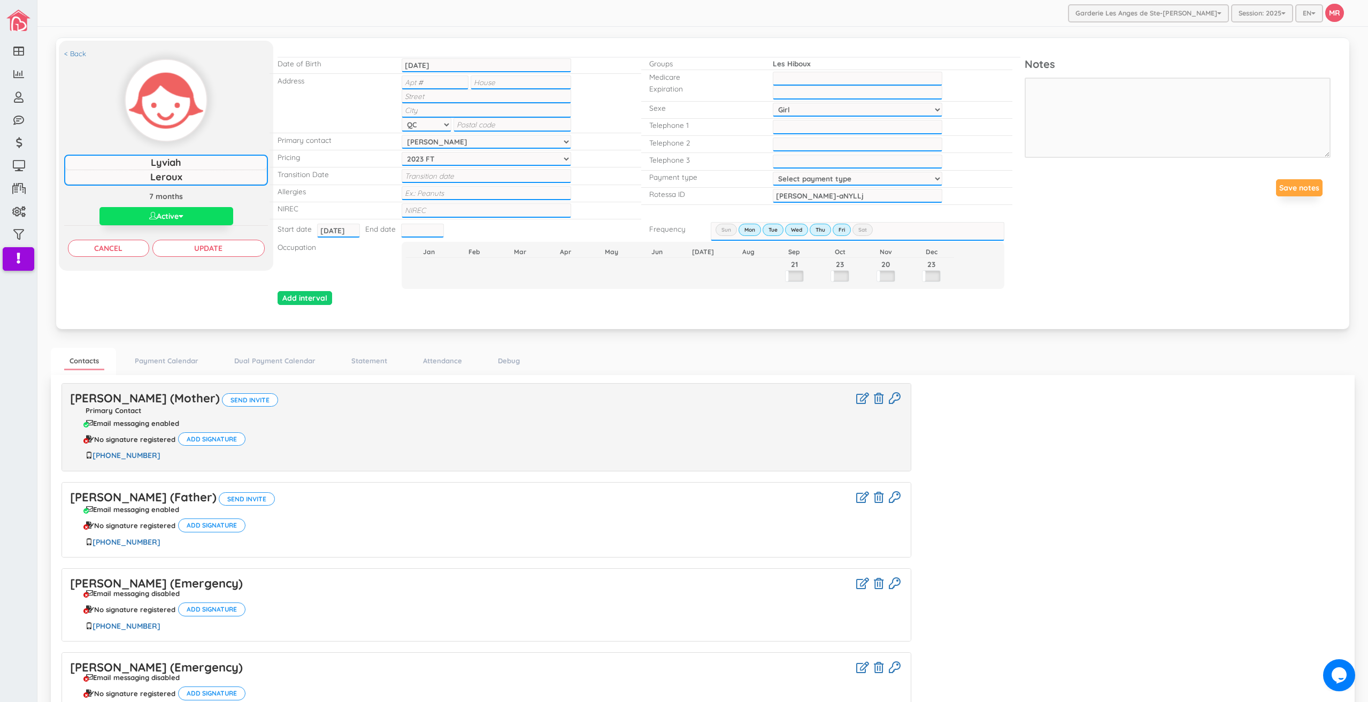
click at [773, 172] on select "Select payment type 1 payment on 1st 2 payments 50/50 1 payment on 15th Custom …" at bounding box center [858, 179] width 170 height 14
click at [213, 251] on input "Update" at bounding box center [208, 248] width 112 height 17
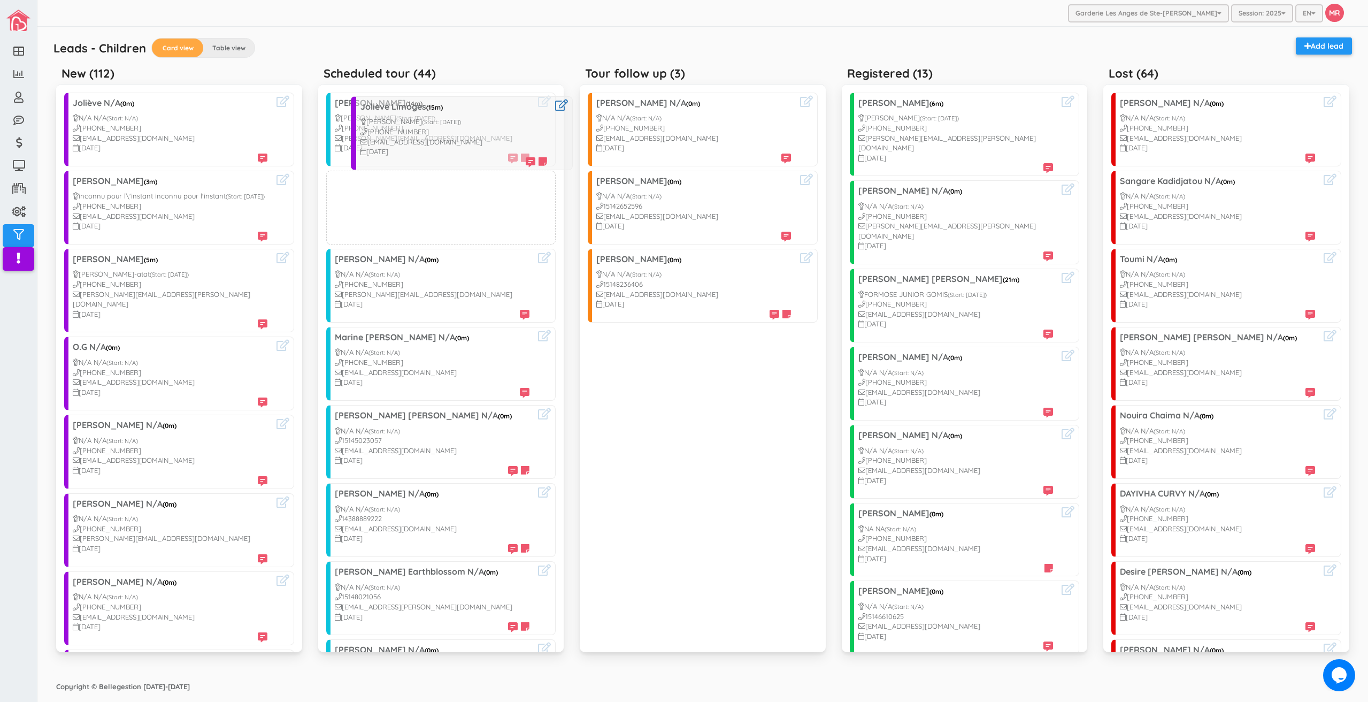
drag, startPoint x: 153, startPoint y: 212, endPoint x: 449, endPoint y: 133, distance: 305.6
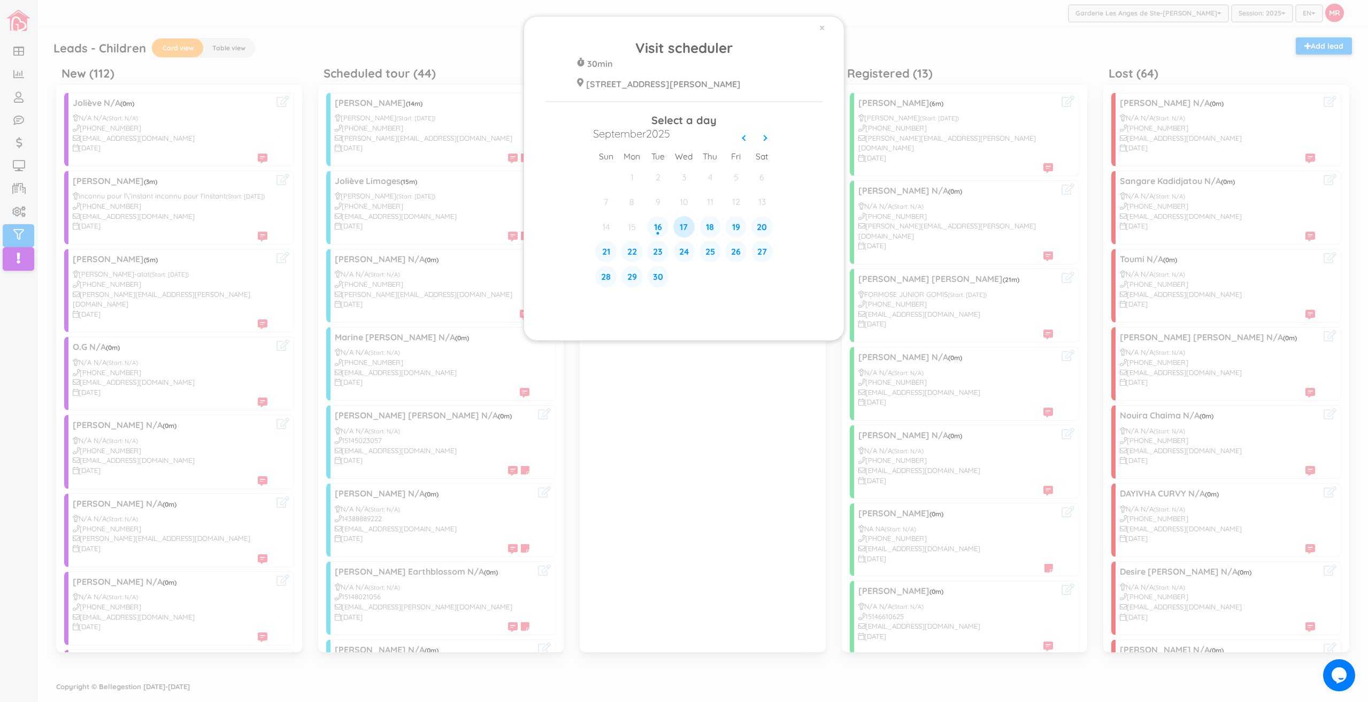
click at [681, 221] on div "17" at bounding box center [683, 226] width 21 height 21
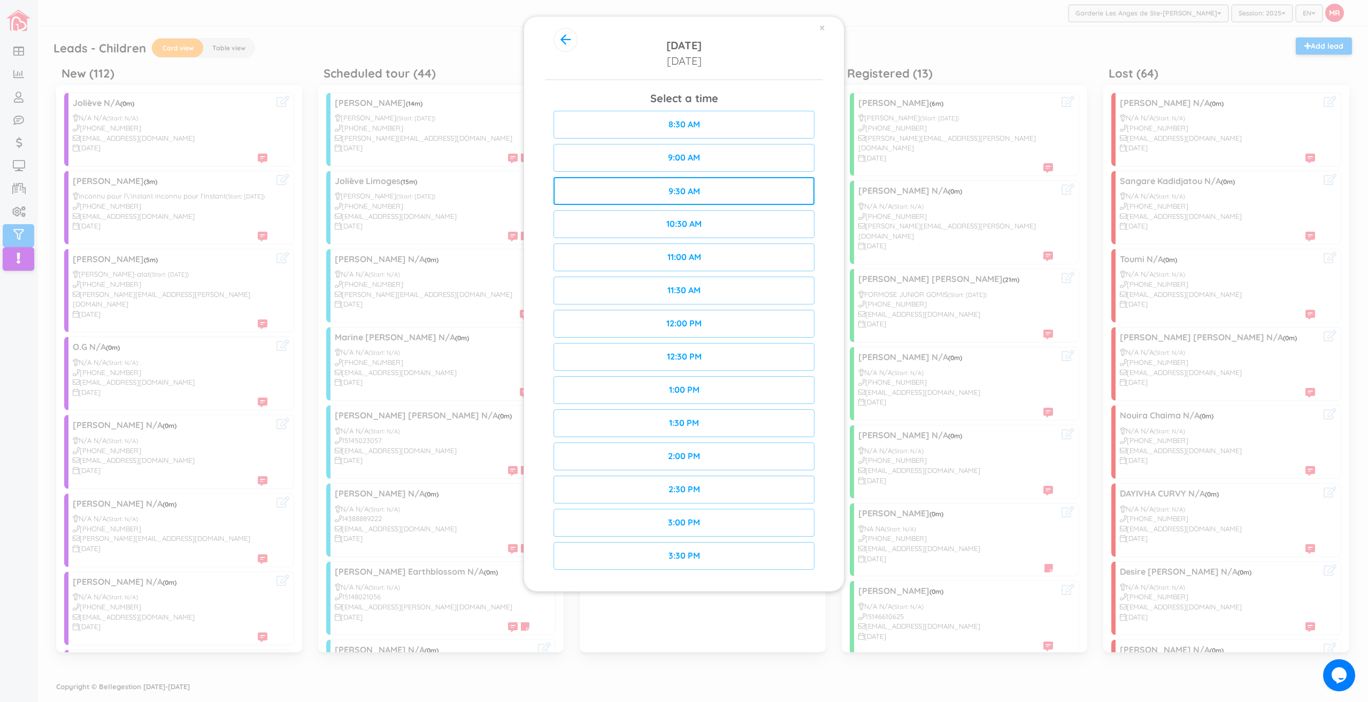
click at [768, 191] on div "9:30 AM" at bounding box center [683, 191] width 261 height 28
click at [768, 192] on div "Confirm" at bounding box center [749, 191] width 129 height 28
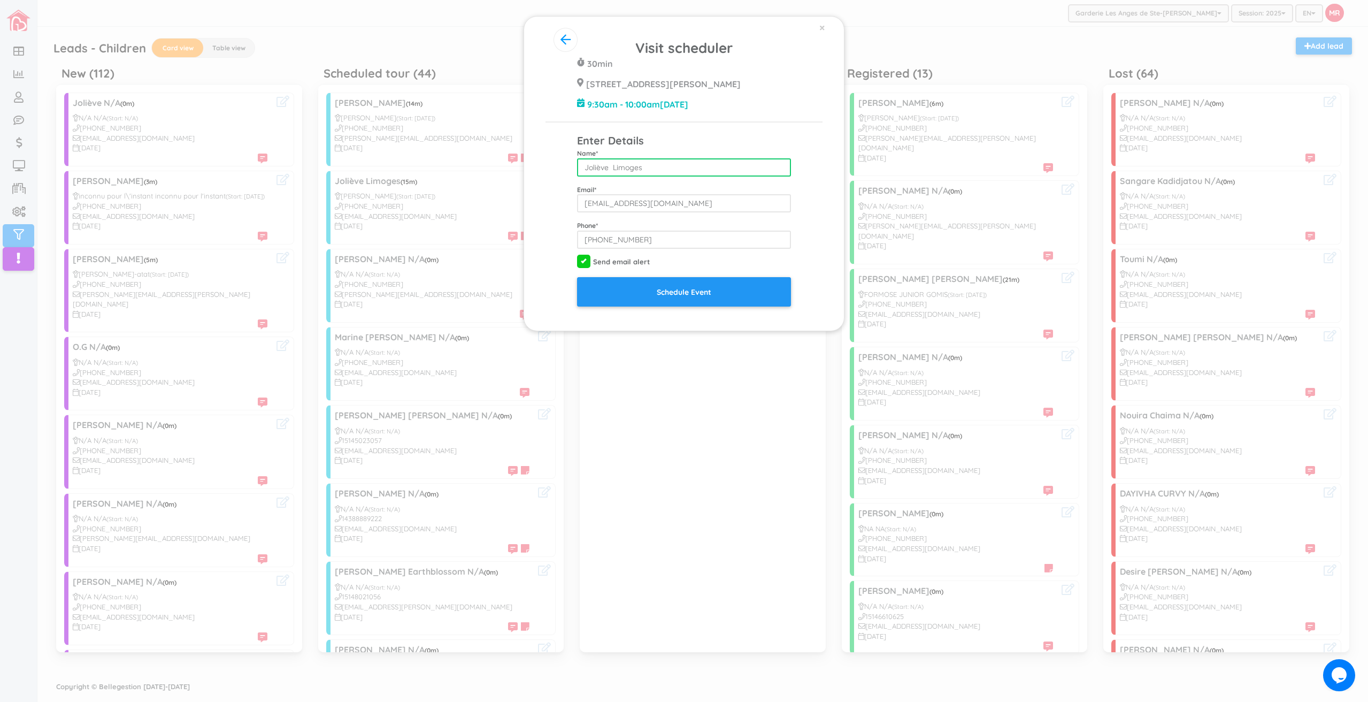
click at [612, 176] on input "Joliève Limoges" at bounding box center [684, 167] width 214 height 18
type input "Joliève Limoges"
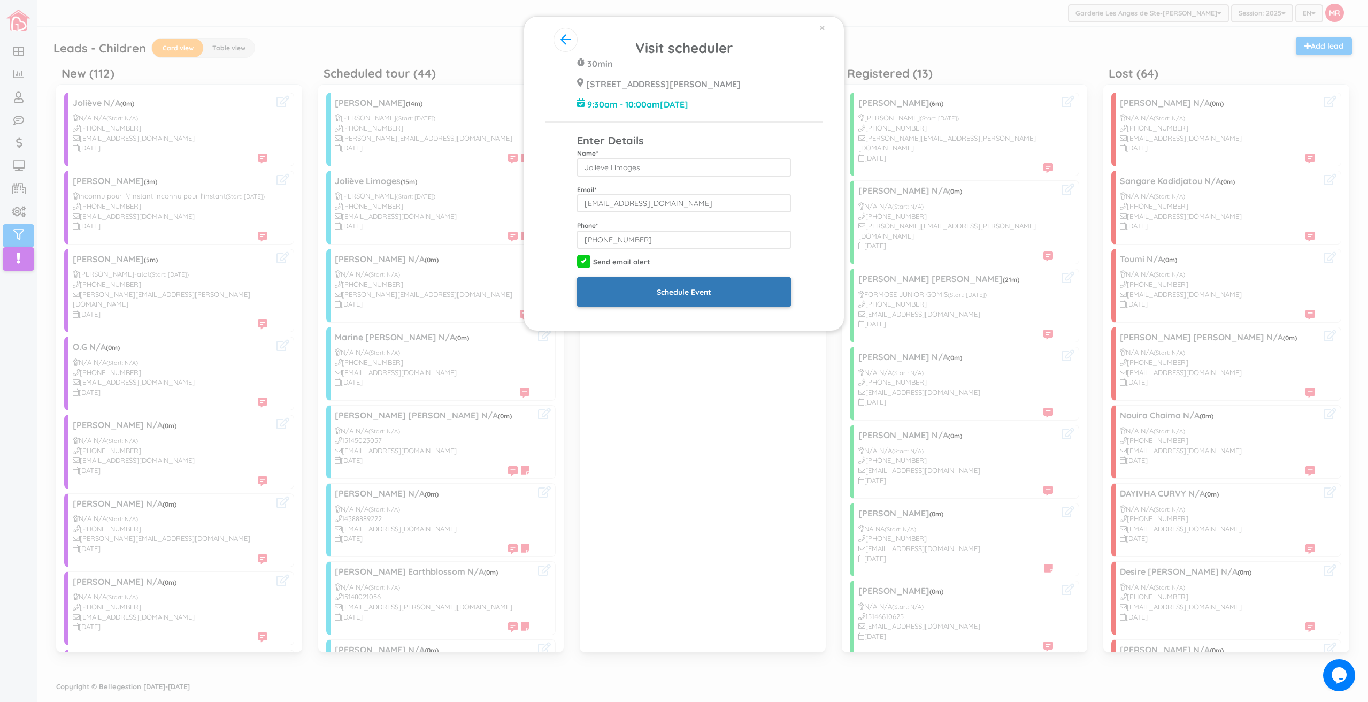
click at [688, 303] on input "Schedule Event" at bounding box center [684, 291] width 214 height 29
